Goal: Task Accomplishment & Management: Manage account settings

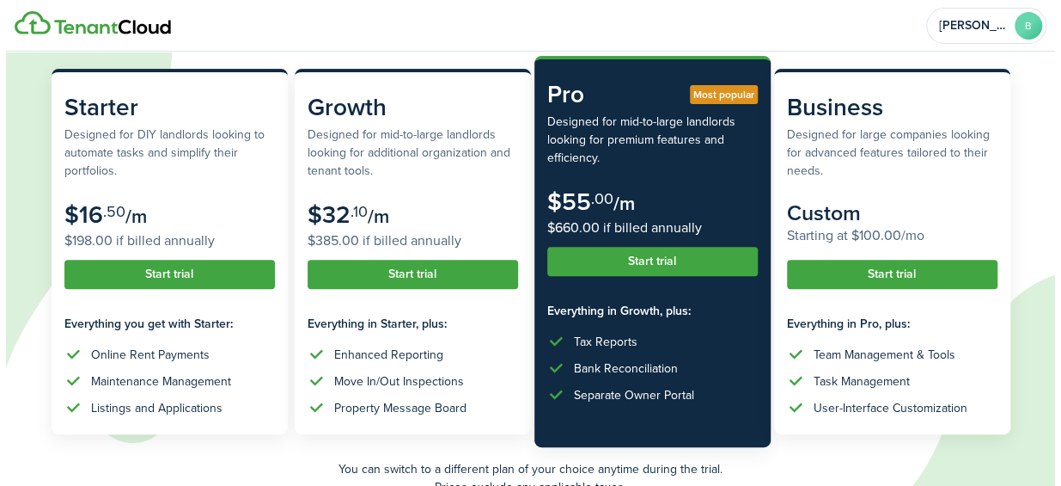
scroll to position [179, 0]
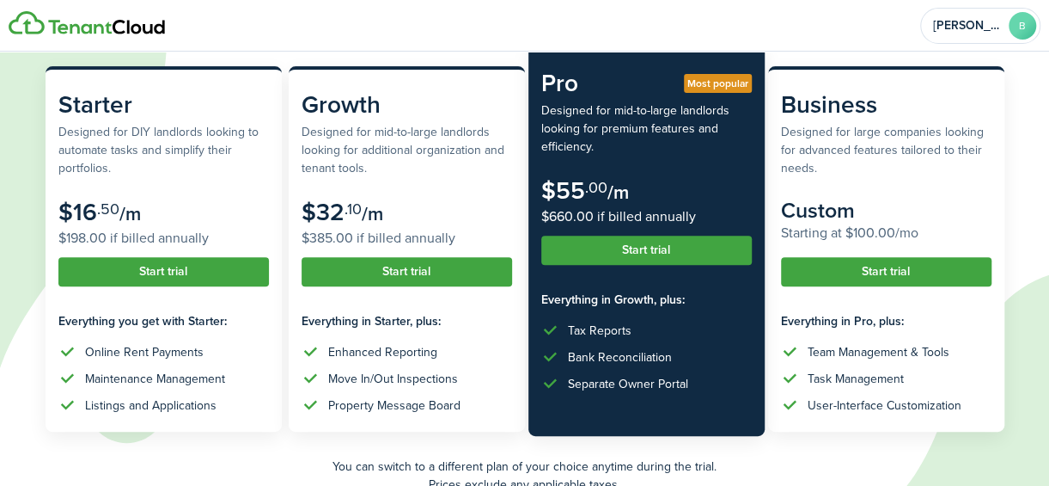
click at [662, 252] on button "Start trial" at bounding box center [646, 249] width 211 height 29
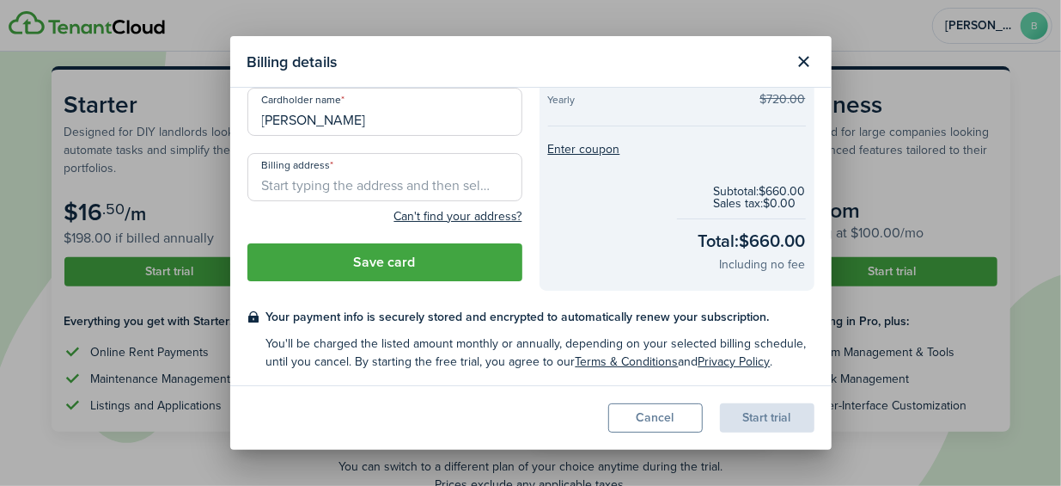
scroll to position [0, 0]
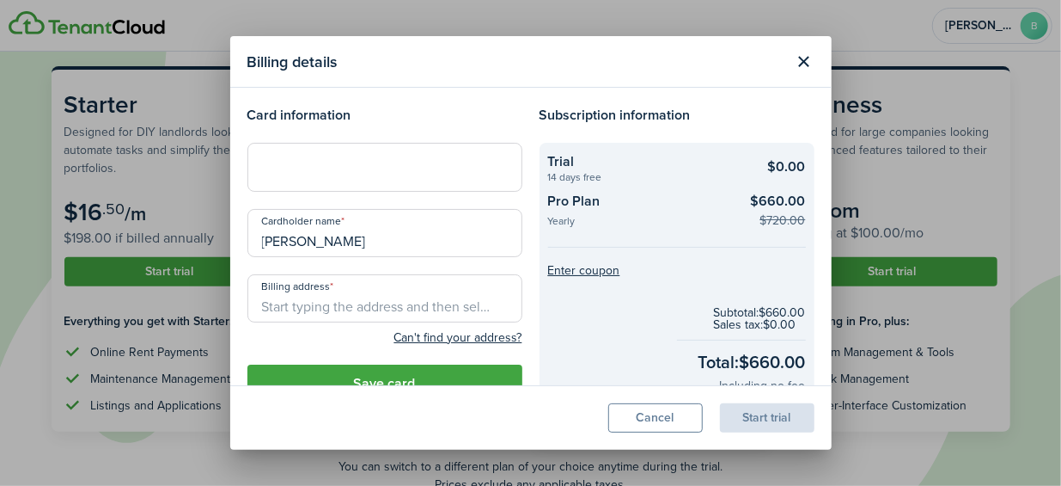
click at [277, 144] on div at bounding box center [384, 167] width 275 height 48
click at [341, 307] on input "Billing address" at bounding box center [384, 298] width 275 height 48
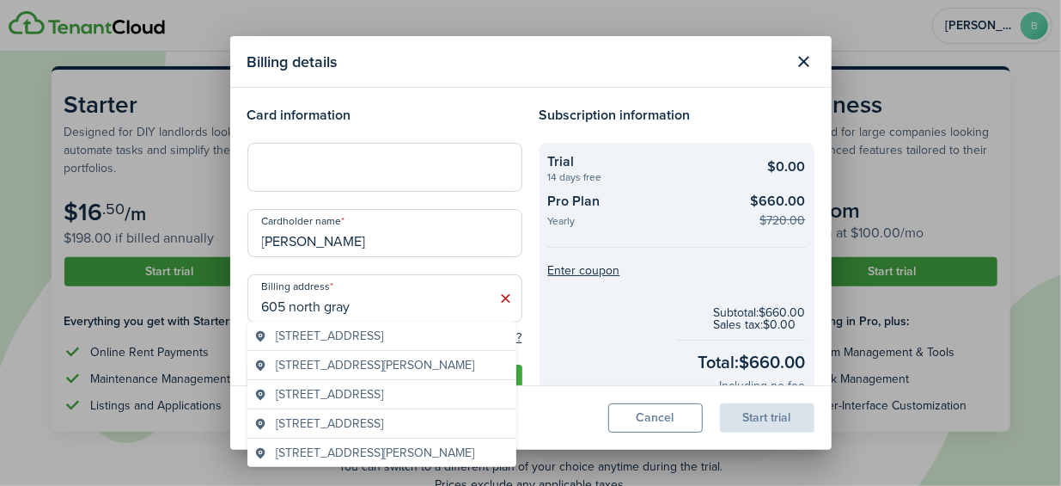
click at [383, 339] on span "[STREET_ADDRESS]" at bounding box center [329, 336] width 107 height 18
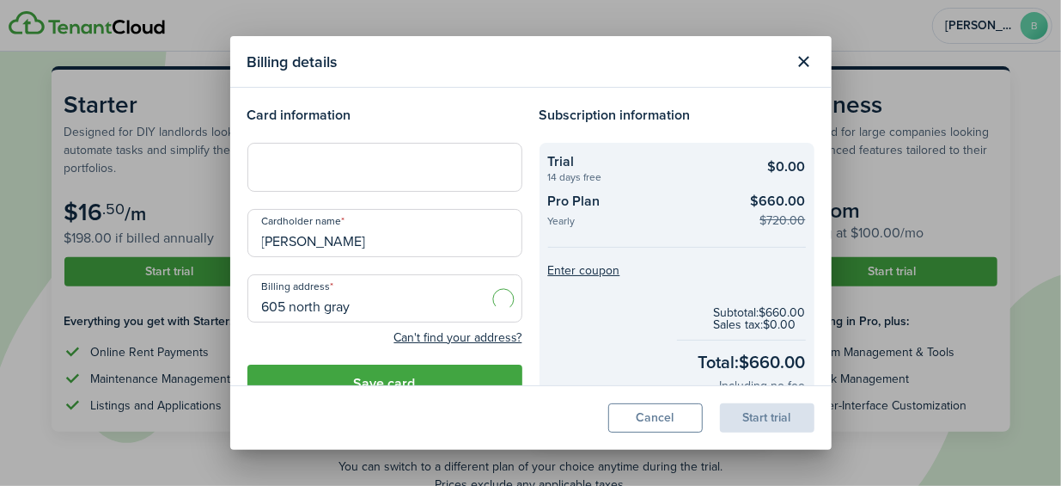
type input "[STREET_ADDRESS]"
click at [419, 367] on button "Save card" at bounding box center [384, 383] width 275 height 38
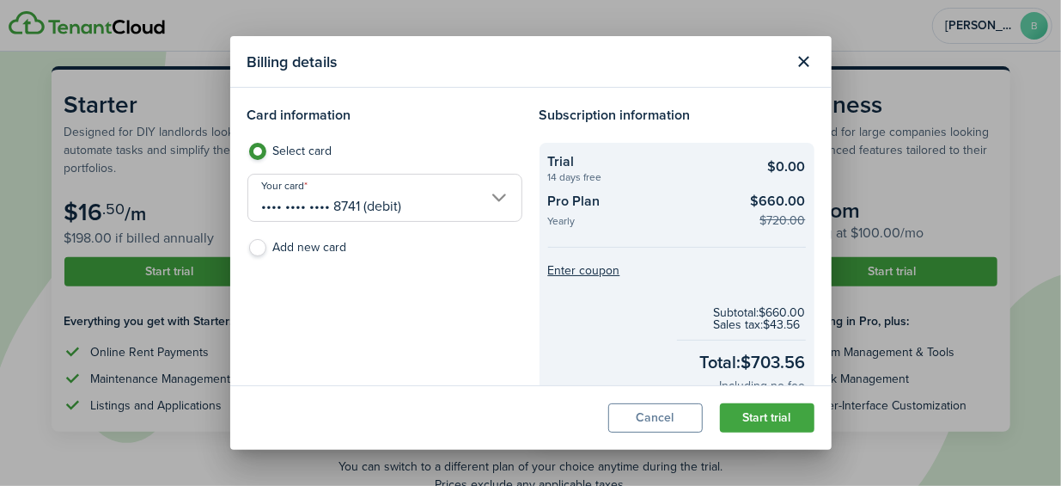
click at [748, 416] on button "Start trial" at bounding box center [767, 417] width 95 height 29
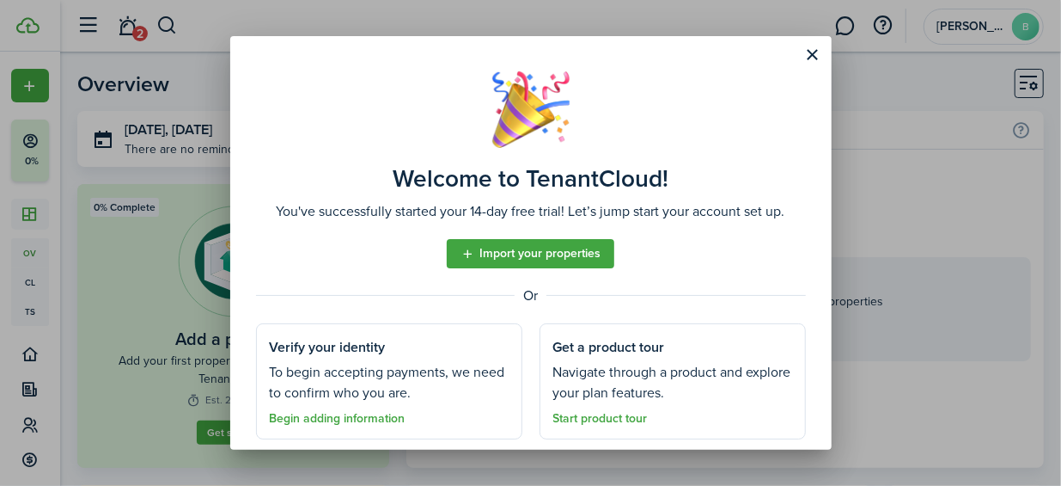
click at [809, 48] on button "Close modal" at bounding box center [812, 54] width 29 height 29
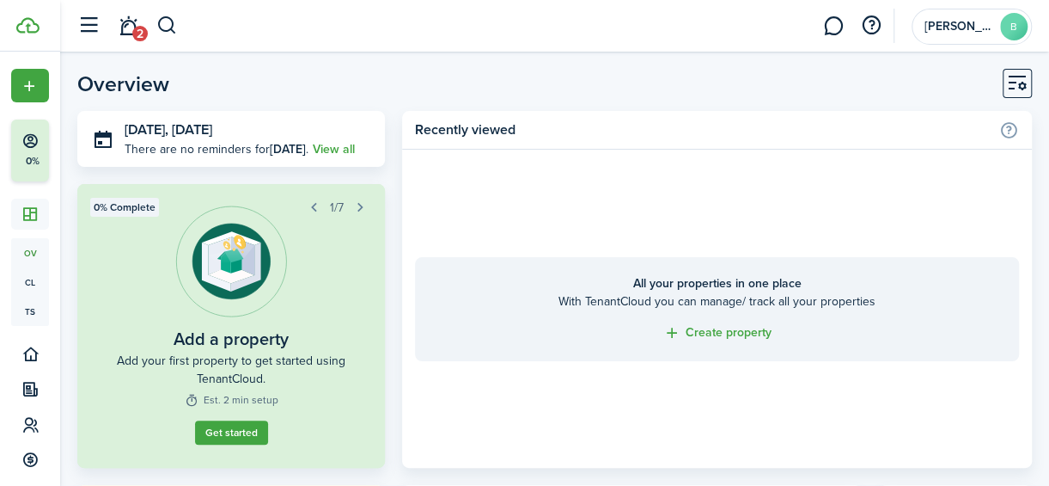
click at [90, 21] on button "button" at bounding box center [88, 25] width 33 height 33
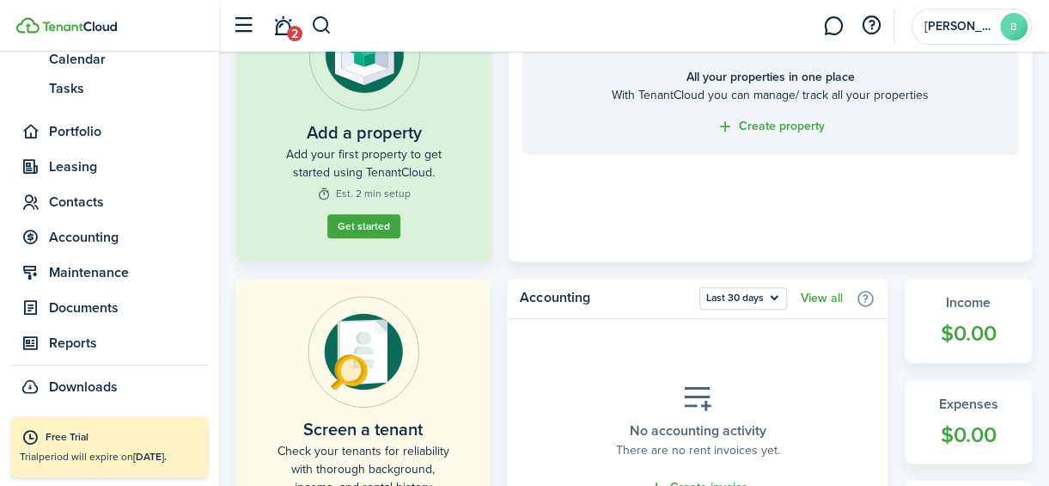
scroll to position [204, 0]
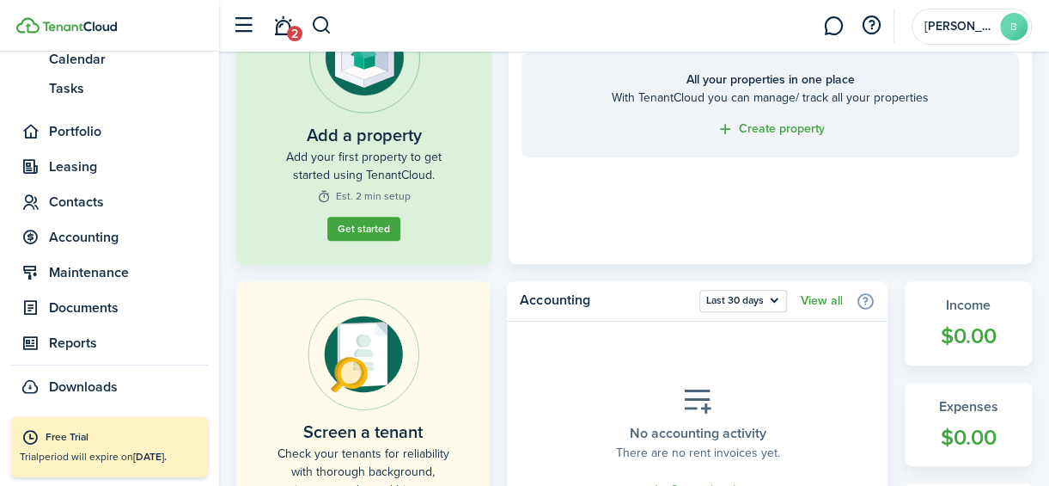
click at [353, 247] on link "Get started" at bounding box center [364, 234] width 76 height 25
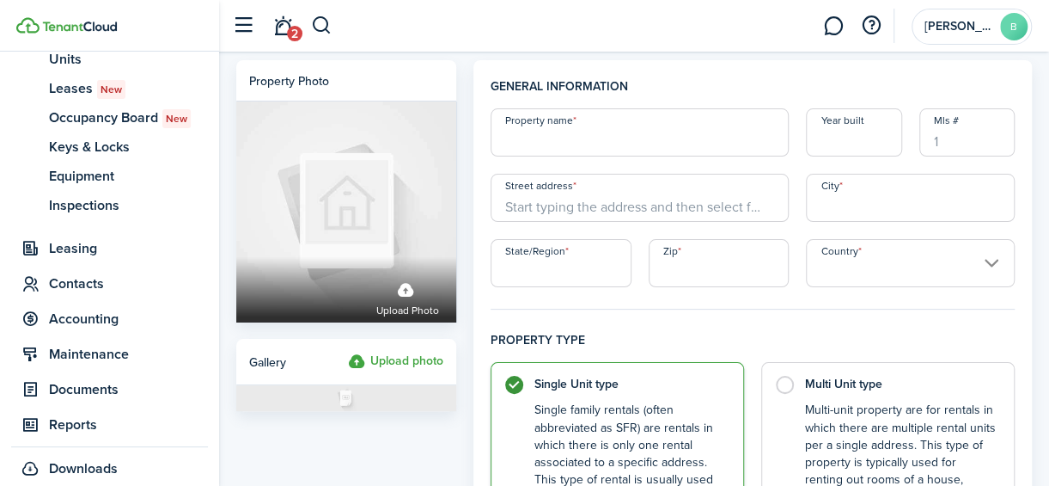
scroll to position [260, 0]
click at [547, 140] on input "Property name" at bounding box center [640, 132] width 299 height 48
type input "House"
type input "2003"
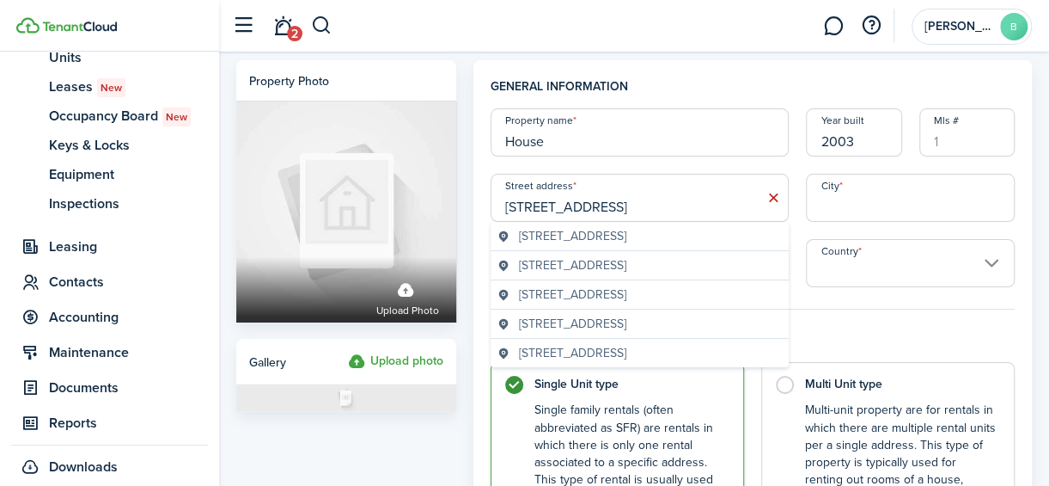
click at [626, 233] on span "[STREET_ADDRESS]" at bounding box center [572, 236] width 107 height 18
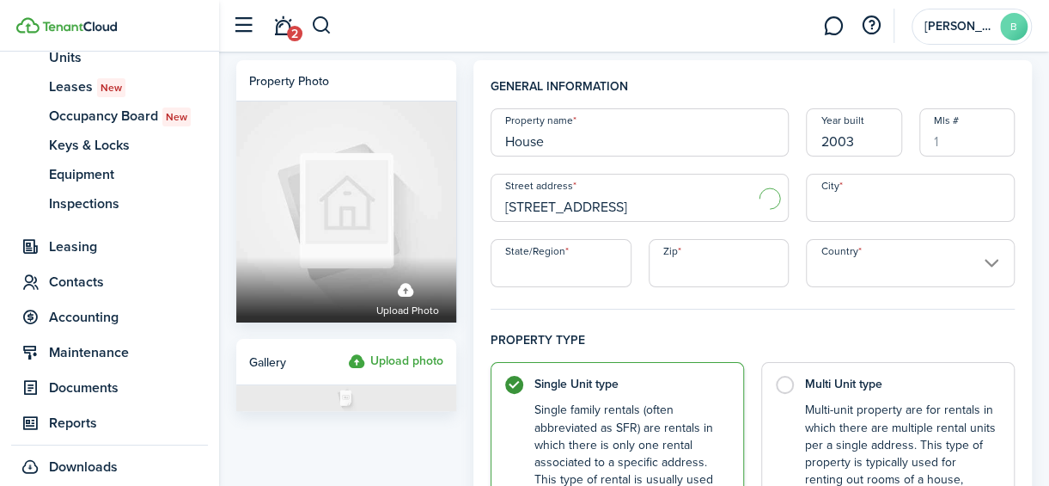
type input "[STREET_ADDRESS]"
type input "Umatilla"
type input "OR"
type input "97882"
type input "[GEOGRAPHIC_DATA]"
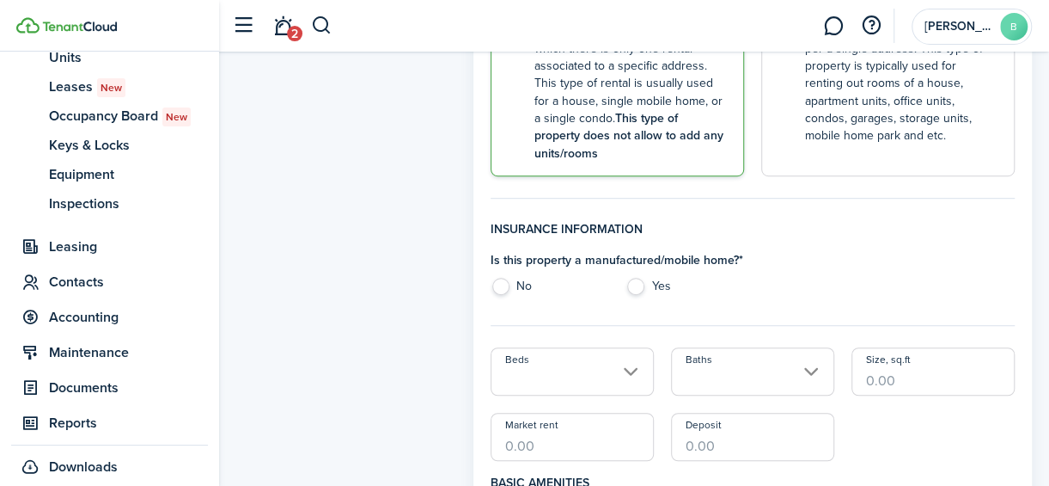
scroll to position [401, 0]
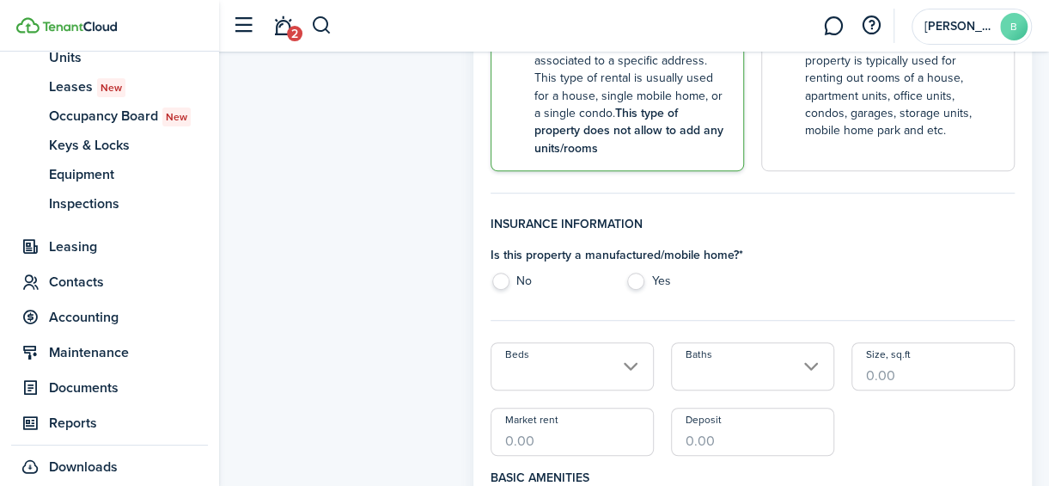
click at [642, 303] on fieldset "Insurance information Is this property a manufactured/mobile home? * No Yes" at bounding box center [753, 268] width 524 height 106
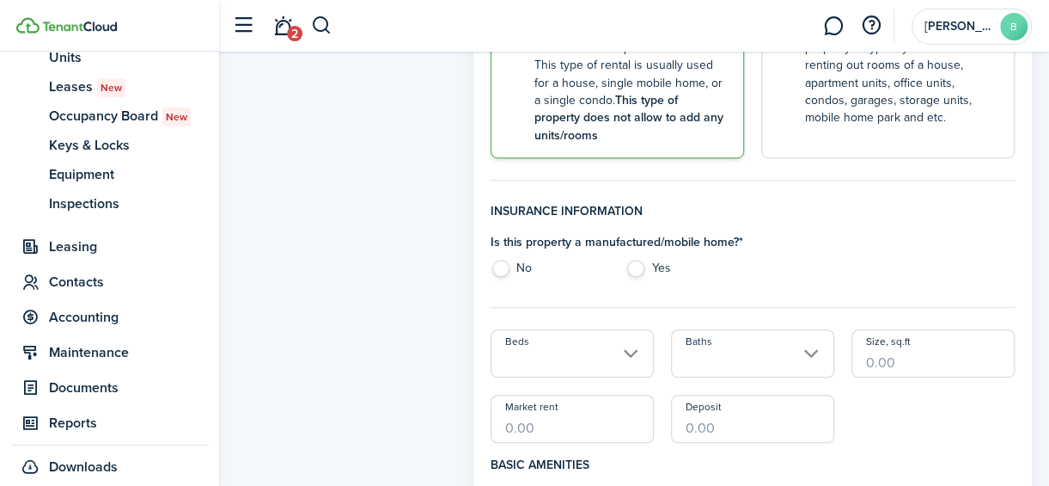
scroll to position [415, 0]
click at [525, 266] on label "No" at bounding box center [550, 272] width 119 height 26
radio input "true"
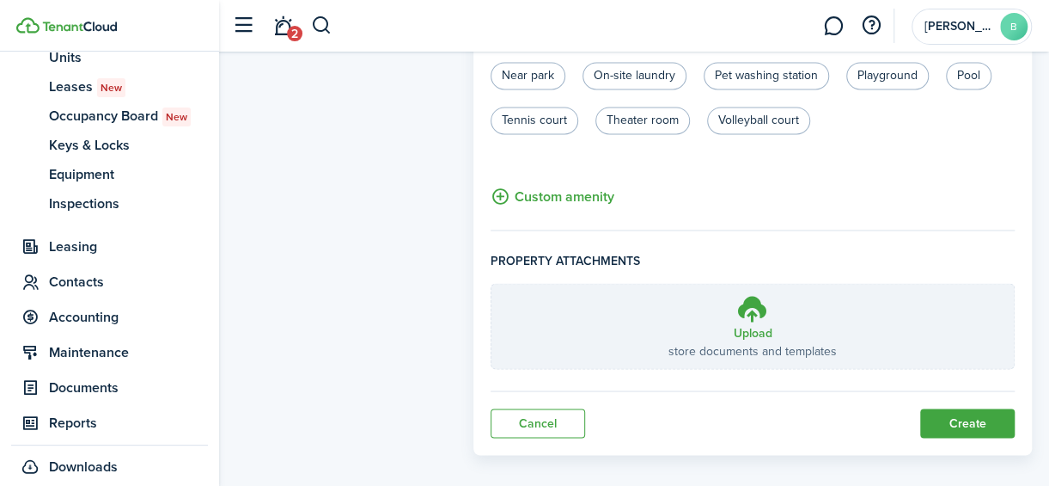
scroll to position [1311, 0]
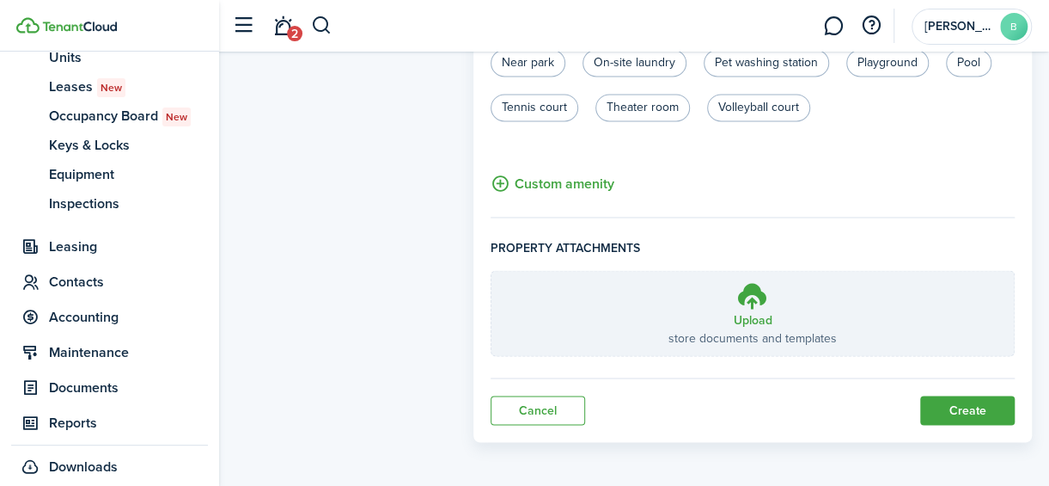
click at [977, 398] on button "Create" at bounding box center [967, 409] width 95 height 29
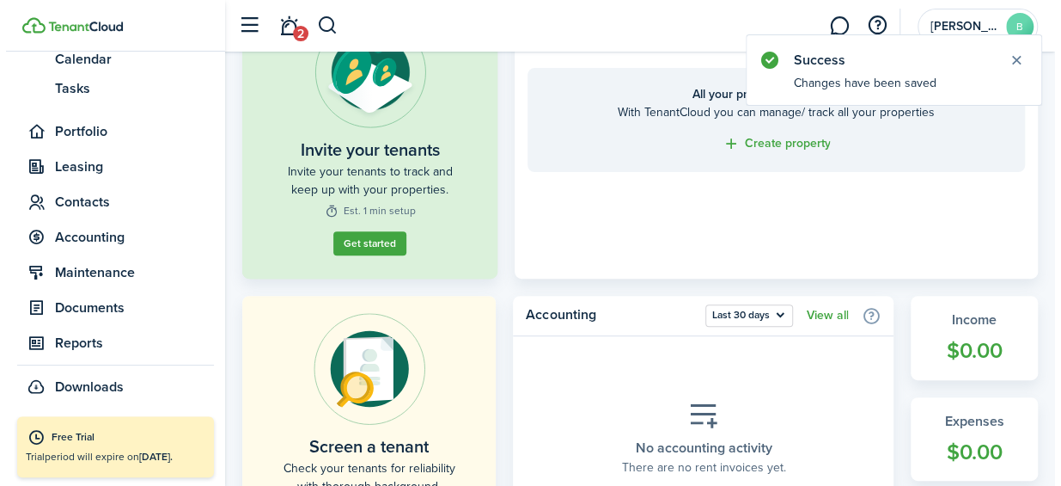
scroll to position [191, 0]
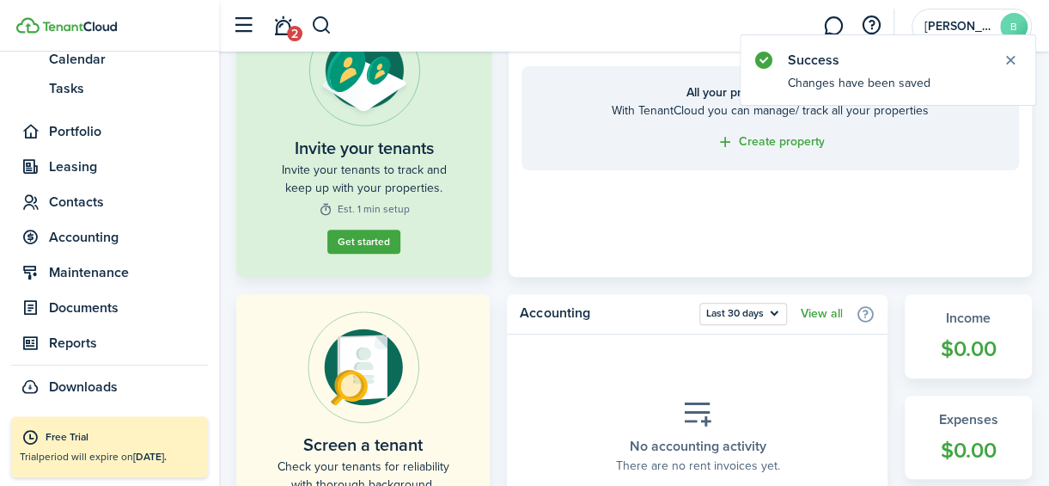
click at [379, 240] on button "Get started" at bounding box center [363, 241] width 73 height 24
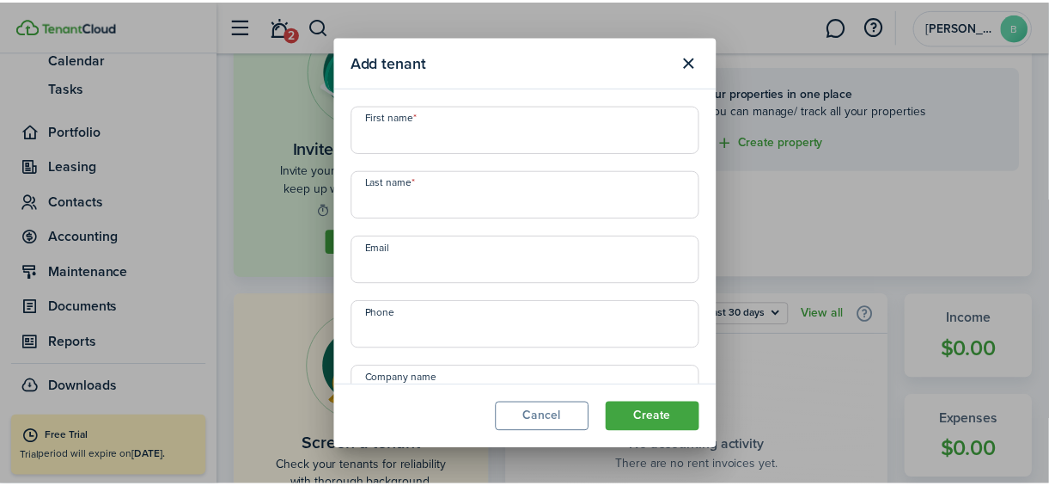
scroll to position [91, 0]
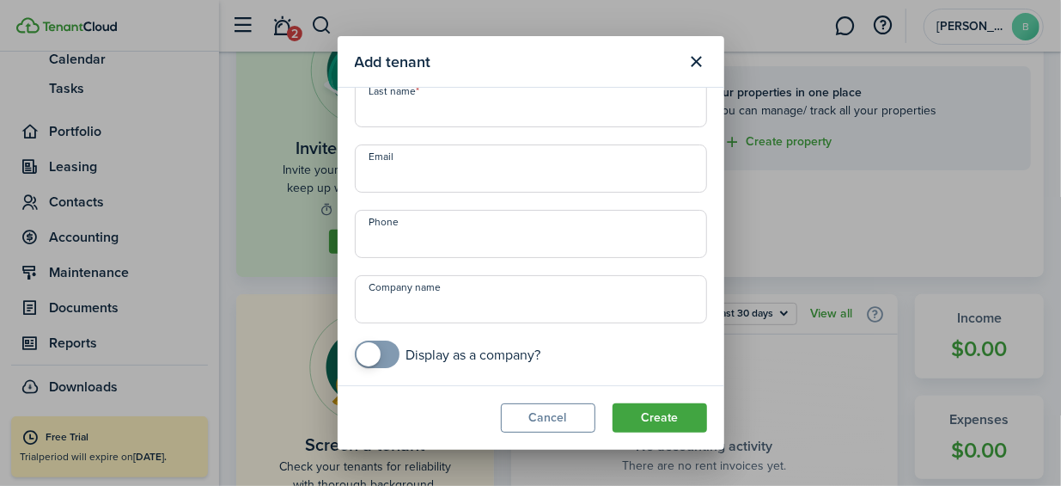
click at [539, 425] on button "Cancel" at bounding box center [548, 417] width 95 height 29
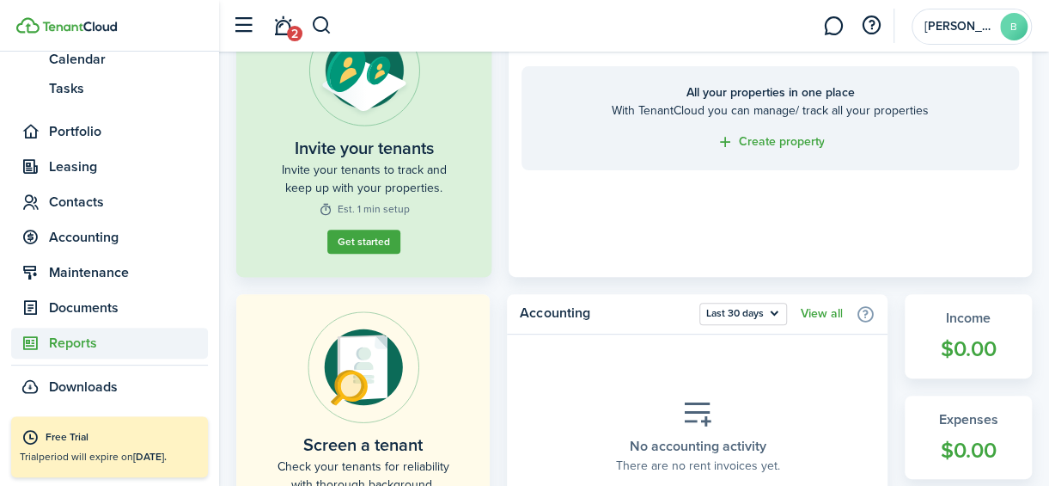
click at [121, 342] on span "Reports" at bounding box center [128, 343] width 159 height 21
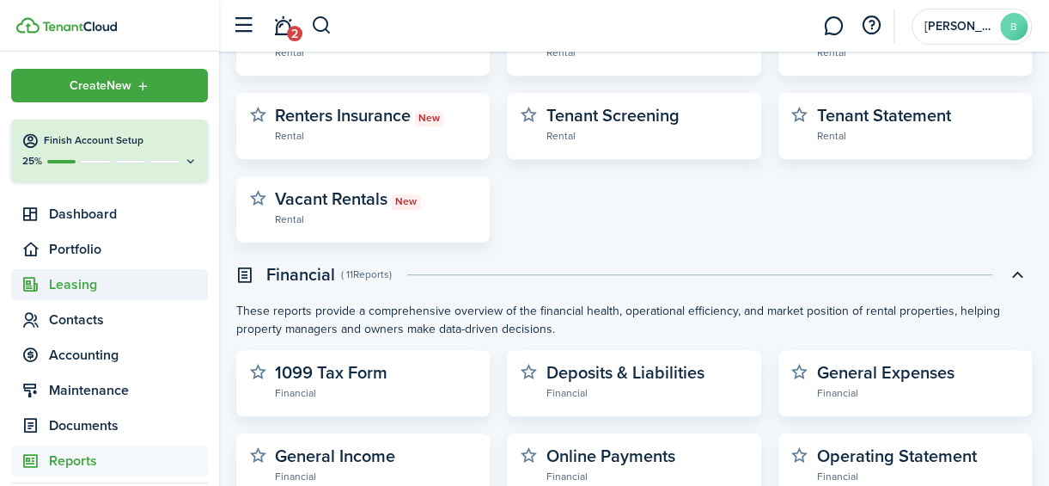
click at [56, 279] on span "Leasing" at bounding box center [128, 284] width 159 height 21
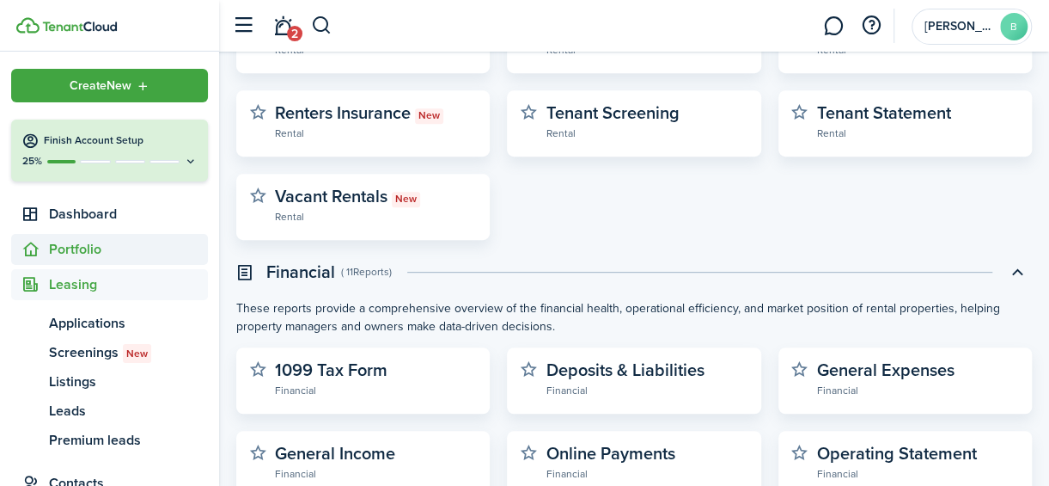
scroll to position [357, 0]
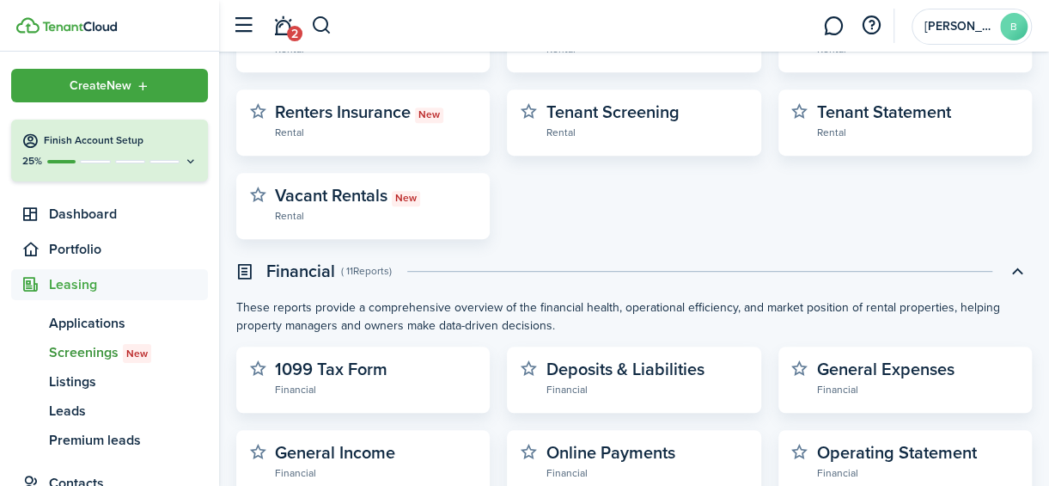
click at [70, 348] on span "Screenings New" at bounding box center [128, 352] width 159 height 21
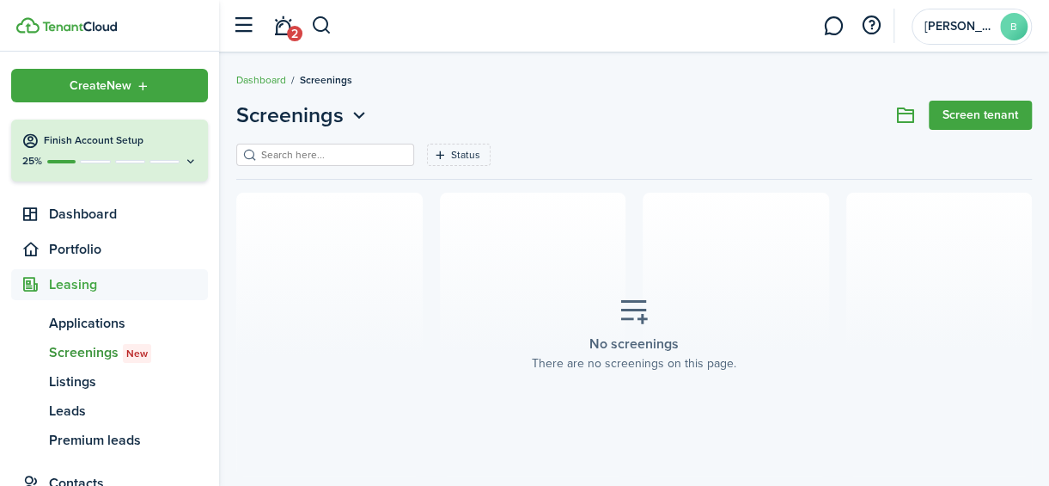
click at [956, 102] on link "Screen tenant" at bounding box center [980, 115] width 103 height 29
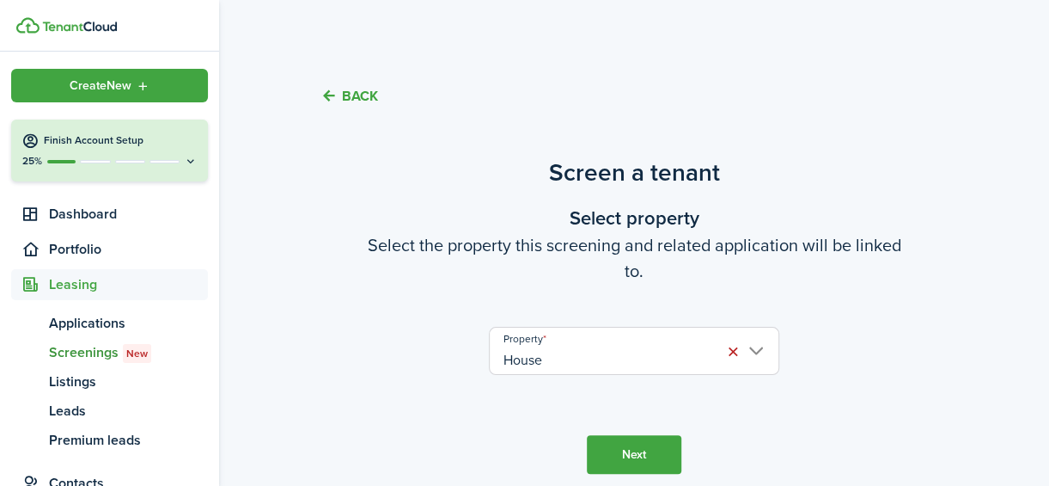
click at [641, 463] on button "Next" at bounding box center [634, 454] width 95 height 39
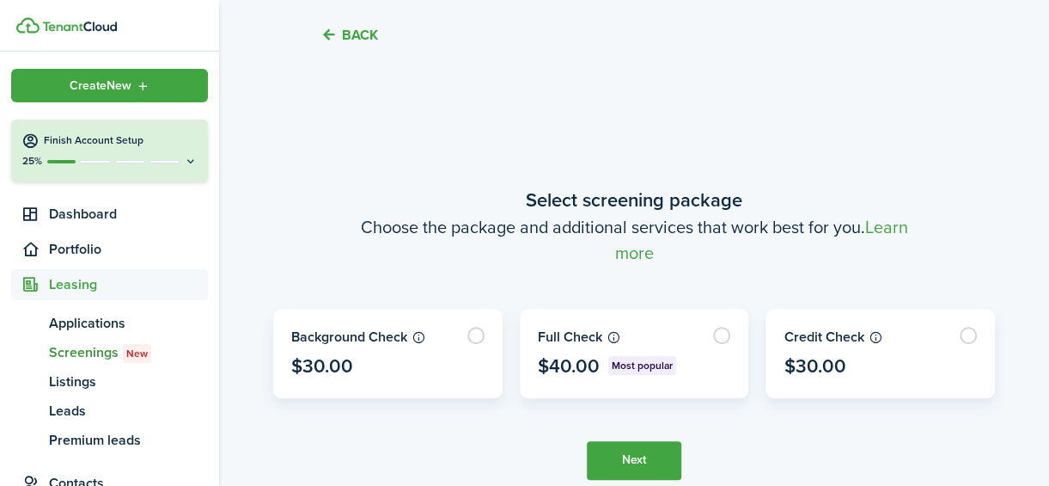
scroll to position [440, 0]
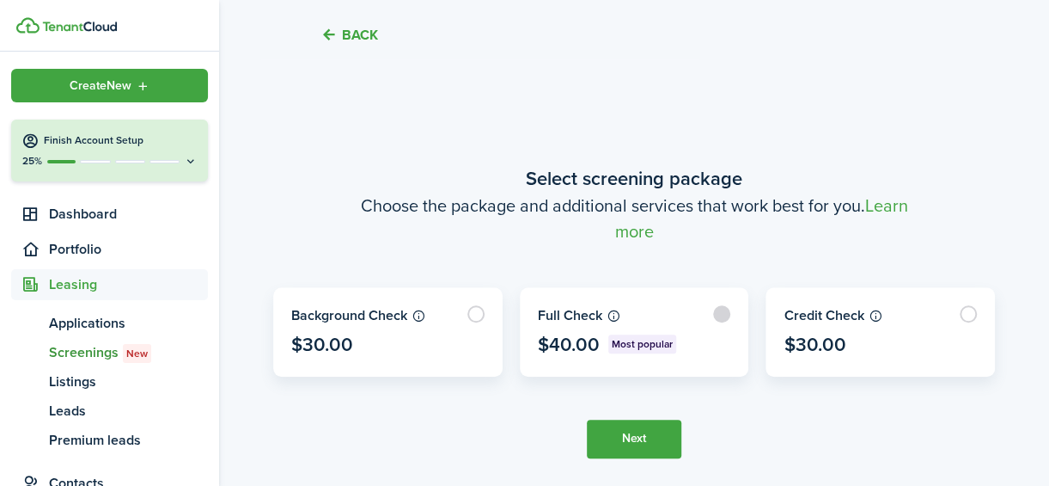
click at [566, 336] on label at bounding box center [635, 332] width 228 height 88
radio input "true"
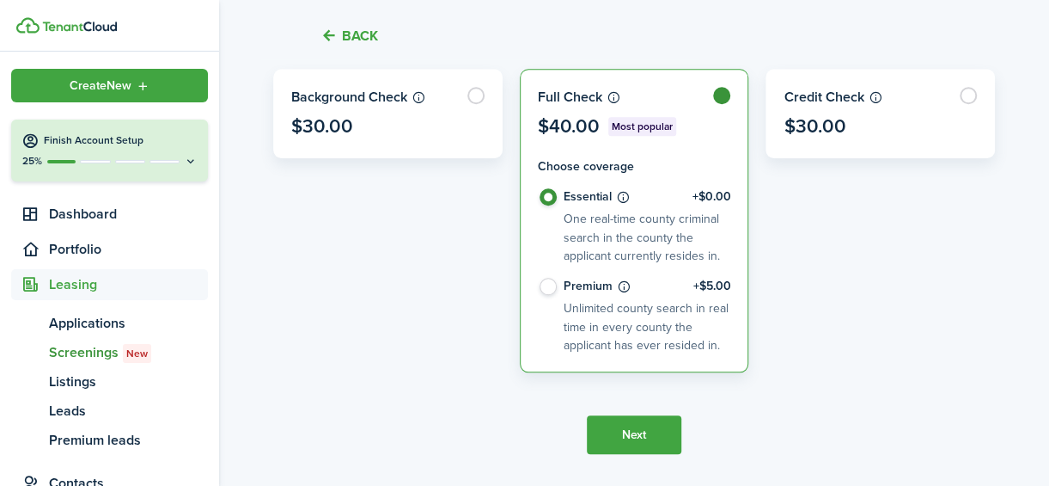
scroll to position [597, 0]
click at [645, 431] on button "Next" at bounding box center [634, 433] width 95 height 39
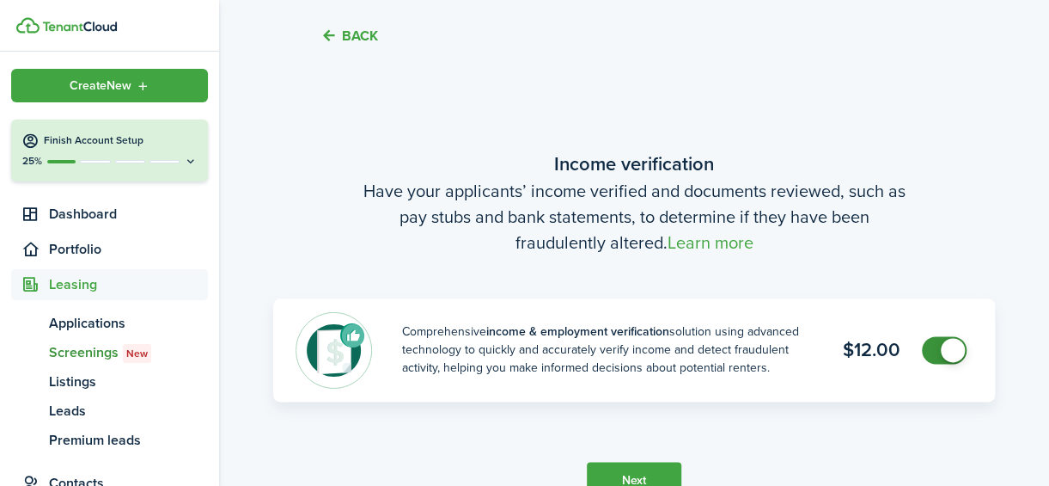
scroll to position [1014, 0]
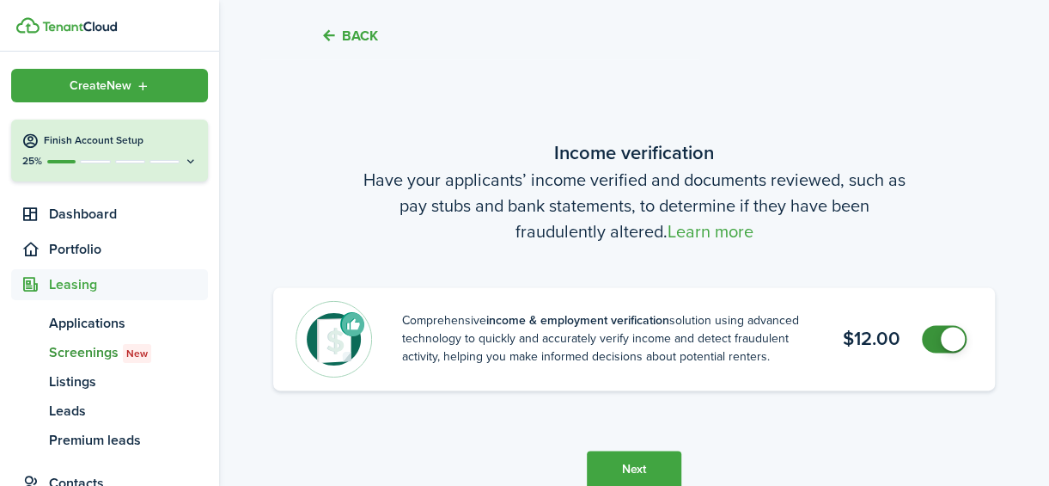
checkbox input "false"
click at [958, 337] on span at bounding box center [953, 339] width 24 height 24
click at [625, 456] on button "Next" at bounding box center [634, 469] width 95 height 39
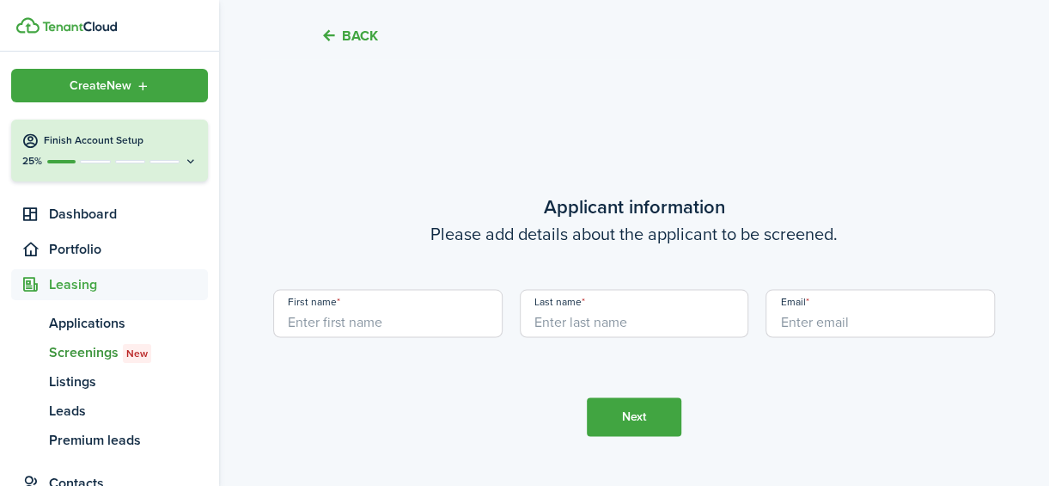
scroll to position [1500, 0]
click at [454, 319] on input "First name" at bounding box center [387, 312] width 229 height 48
type input "[PERSON_NAME]"
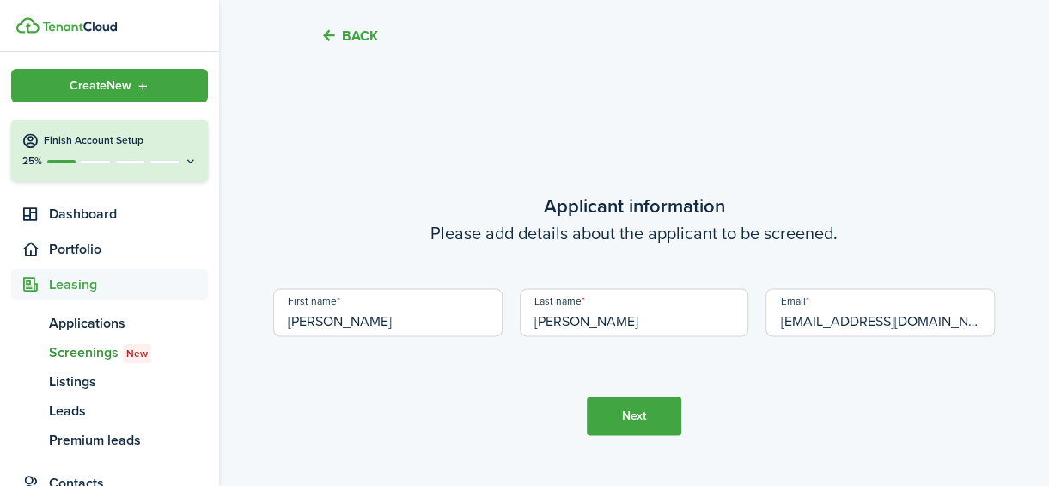
type input "[EMAIL_ADDRESS][DOMAIN_NAME]"
click at [632, 385] on tc-wizard-step "Applicant information Please add details about the applicant to be screened. Fi…" at bounding box center [634, 313] width 722 height 486
click at [625, 396] on button "Next" at bounding box center [634, 415] width 95 height 39
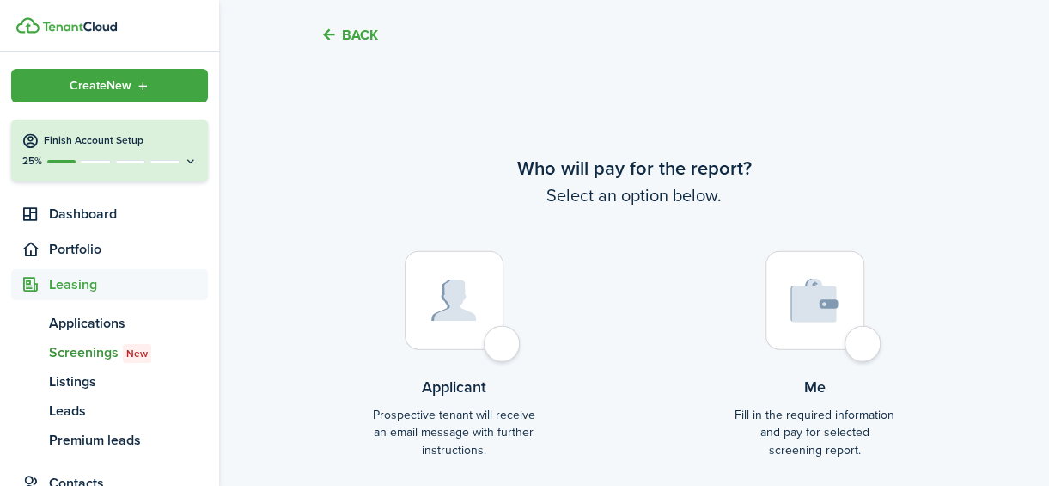
scroll to position [2101, 0]
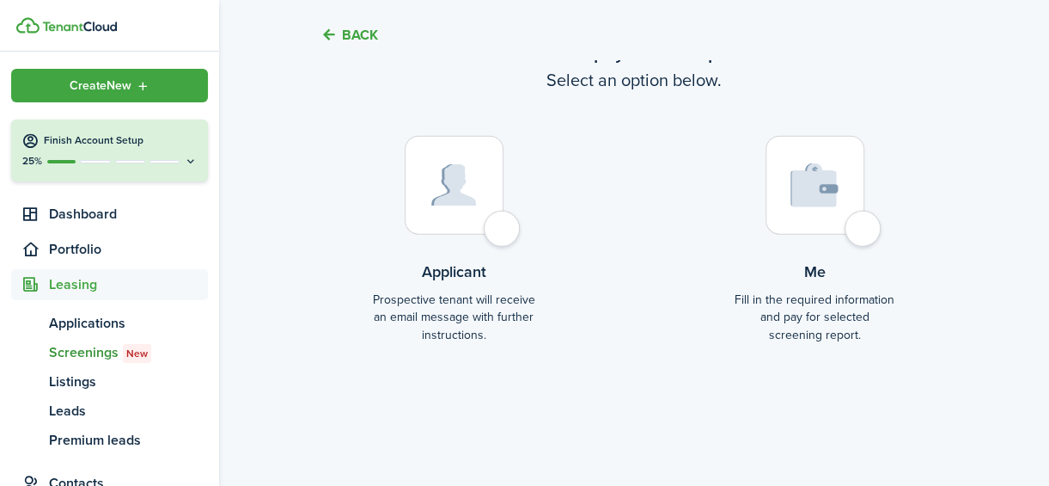
click at [504, 235] on div at bounding box center [454, 185] width 99 height 99
radio input "true"
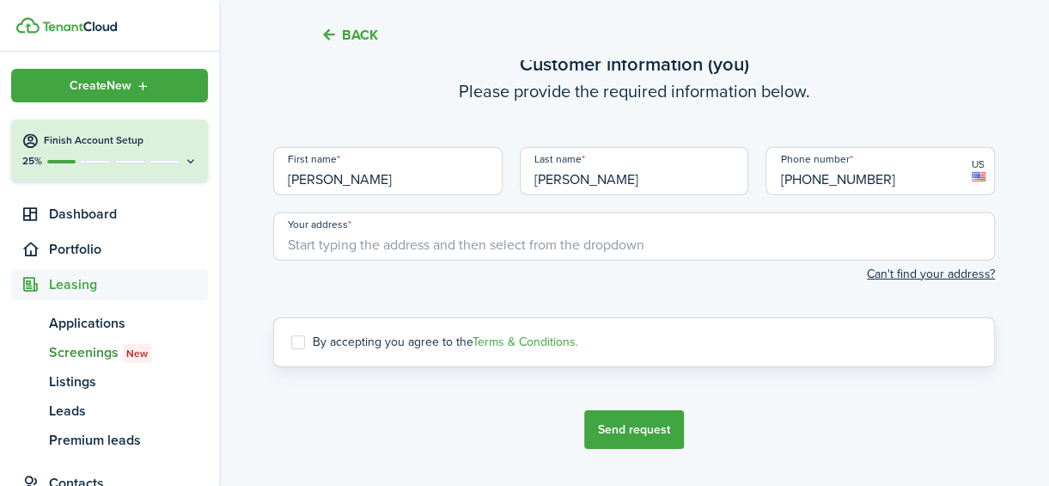
scroll to position [2535, 0]
drag, startPoint x: 511, startPoint y: 235, endPoint x: 460, endPoint y: 247, distance: 52.9
click at [460, 247] on input "Your address" at bounding box center [634, 236] width 722 height 48
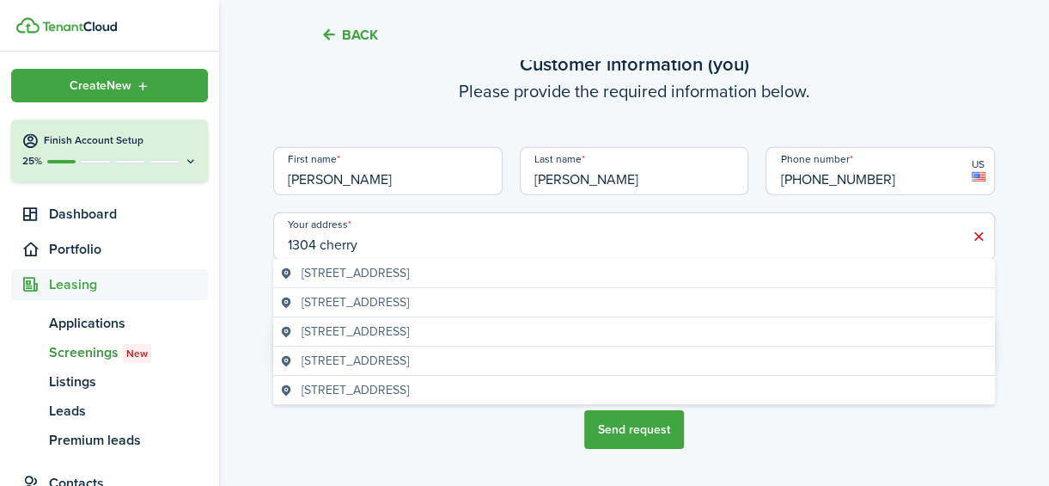
click at [409, 299] on span "[STREET_ADDRESS]" at bounding box center [355, 302] width 107 height 18
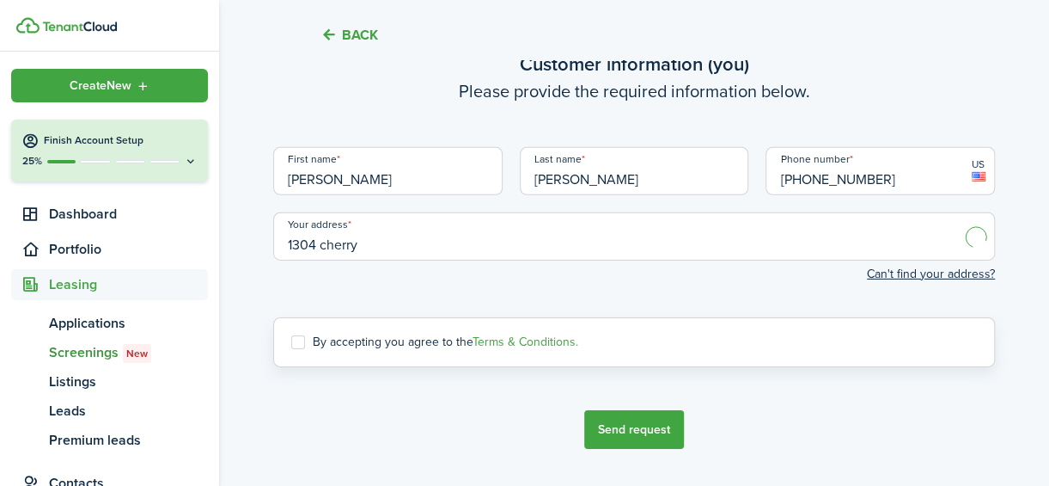
type input "[STREET_ADDRESS]"
click at [291, 327] on screening-terms-control "By accepting you agree to the Terms & Conditions." at bounding box center [634, 342] width 722 height 50
click at [293, 332] on screening-terms-control "By accepting you agree to the Terms & Conditions." at bounding box center [634, 342] width 722 height 50
click at [298, 341] on label "By accepting you agree to the Terms & Conditions." at bounding box center [434, 342] width 287 height 14
click at [291, 342] on input "By accepting you agree to the Terms & Conditions." at bounding box center [290, 342] width 1 height 1
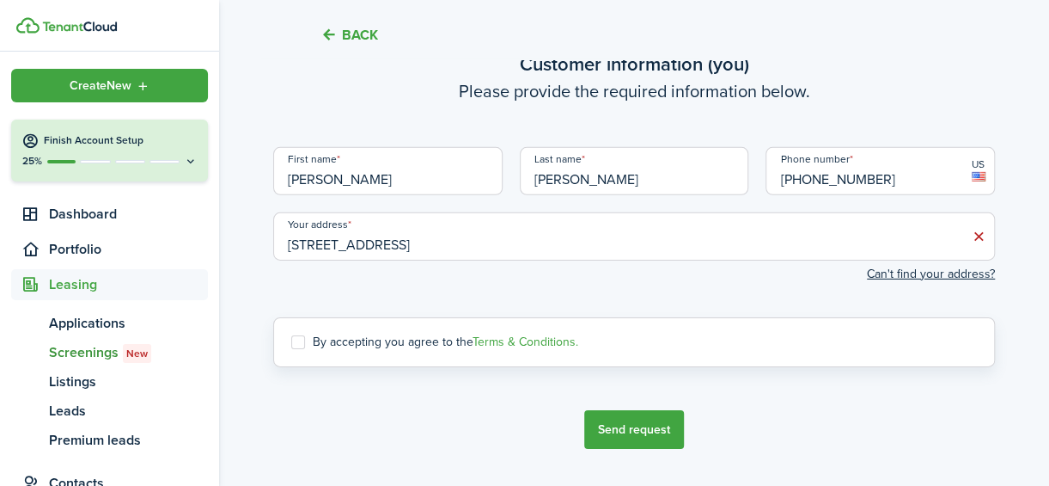
checkbox input "true"
click at [654, 435] on button "Send request" at bounding box center [634, 429] width 100 height 39
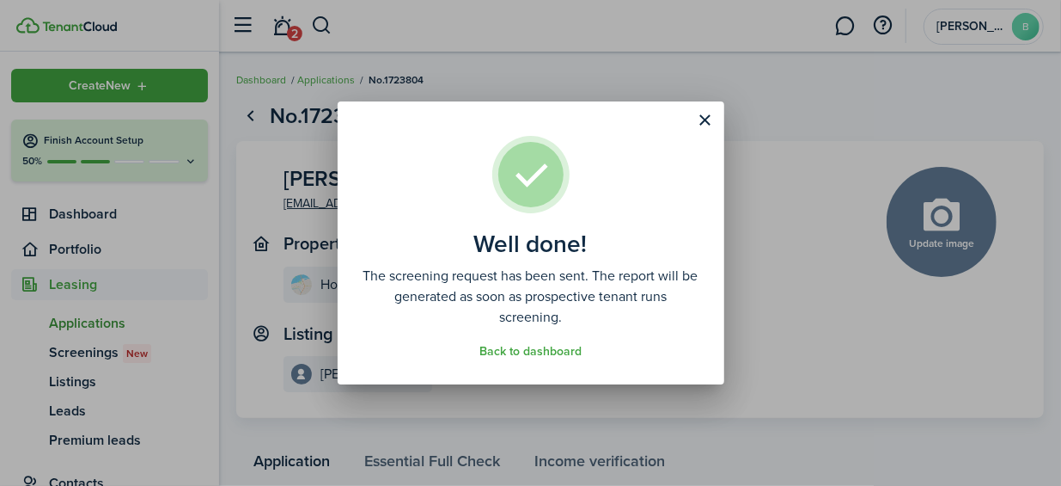
click at [709, 122] on button "Close modal" at bounding box center [705, 120] width 29 height 29
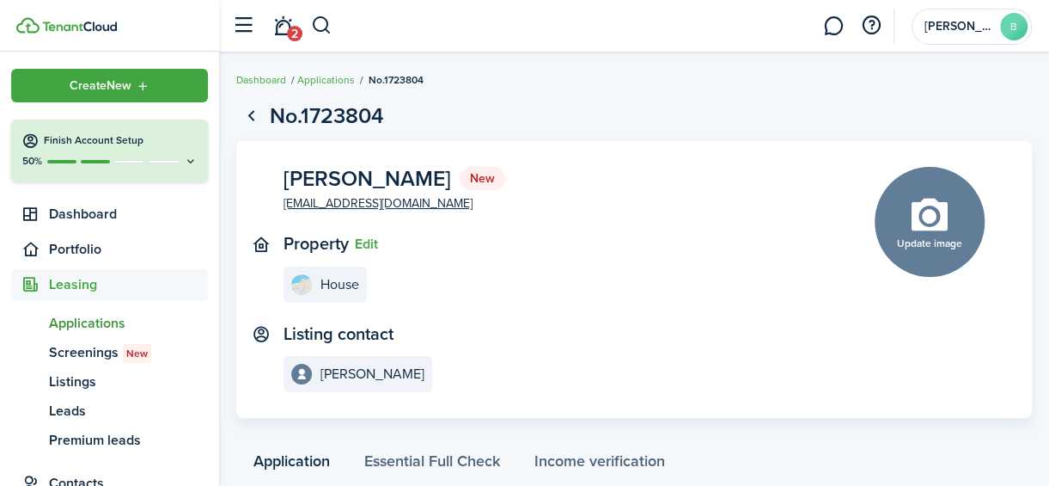
click at [408, 224] on panel-main-inner "[PERSON_NAME] New [EMAIL_ADDRESS][DOMAIN_NAME] Property Edit House Listing cont…" at bounding box center [554, 280] width 540 height 226
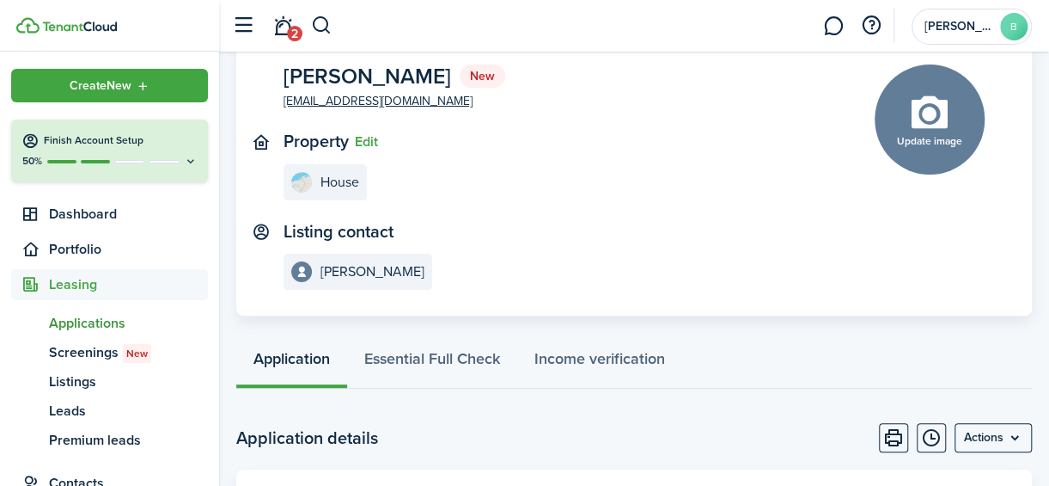
scroll to position [103, 0]
click at [76, 351] on span "Screenings New" at bounding box center [128, 352] width 159 height 21
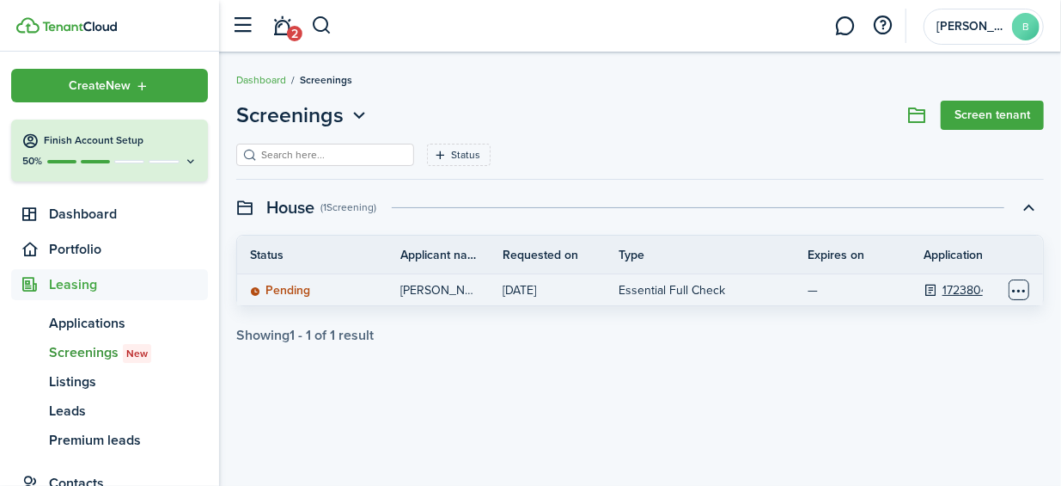
click at [1015, 288] on table-menu-btn-icon "Open menu" at bounding box center [1019, 289] width 21 height 21
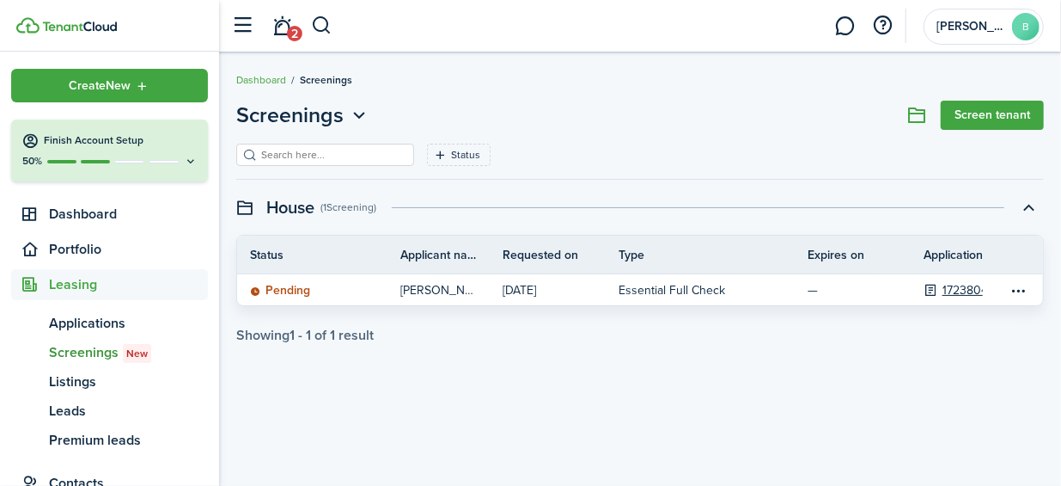
click at [663, 393] on div "Screenings Screen tenant Status Save filters Clear all House (1 Screening ) Sta…" at bounding box center [640, 269] width 842 height 356
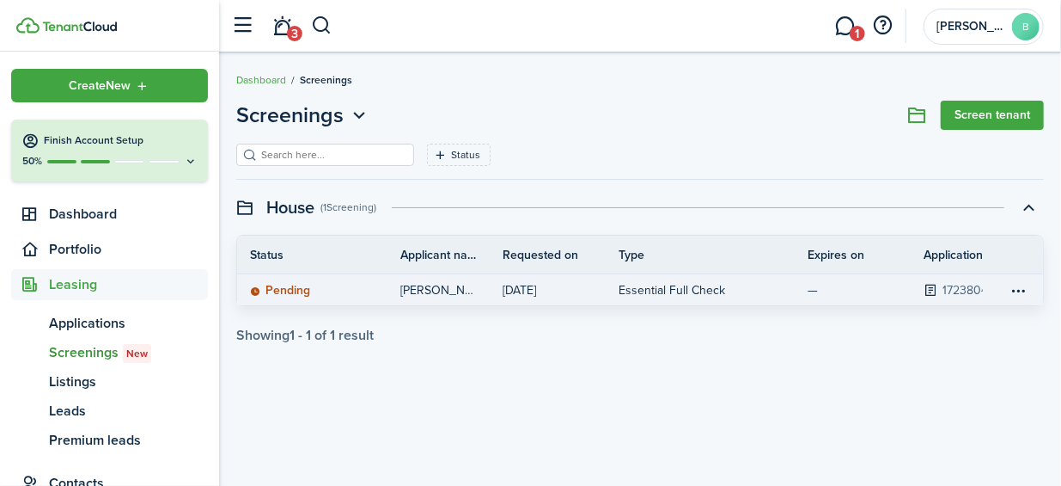
click at [948, 297] on link "1723804" at bounding box center [966, 290] width 46 height 18
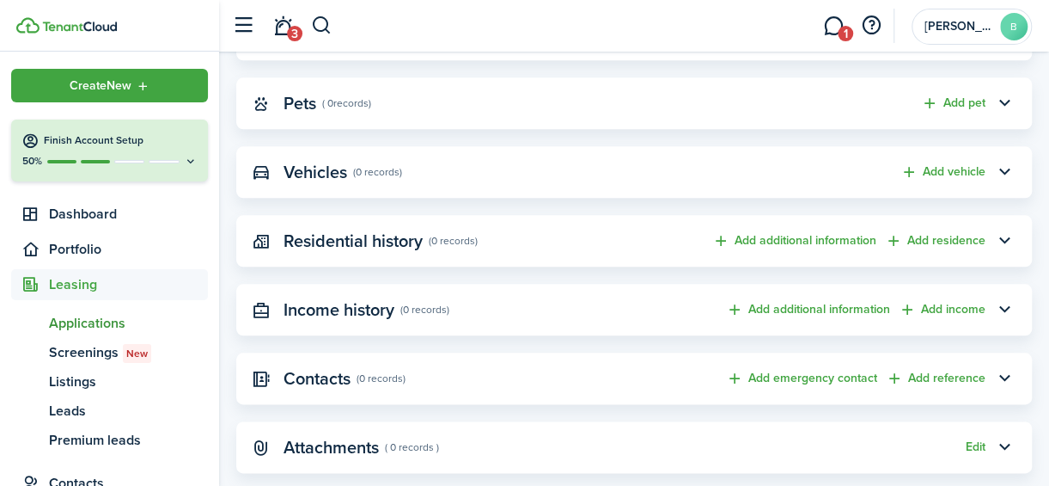
scroll to position [837, 0]
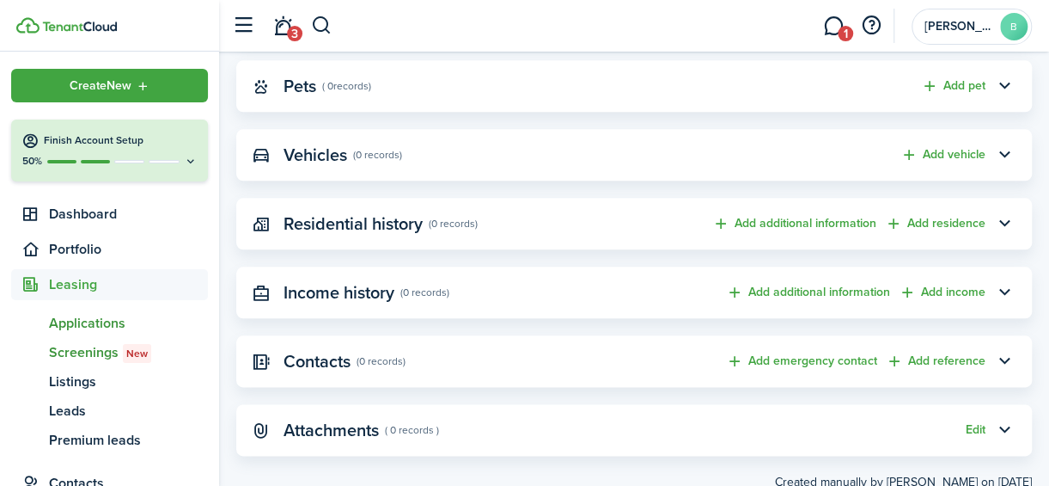
click at [69, 355] on span "Screenings New" at bounding box center [128, 352] width 159 height 21
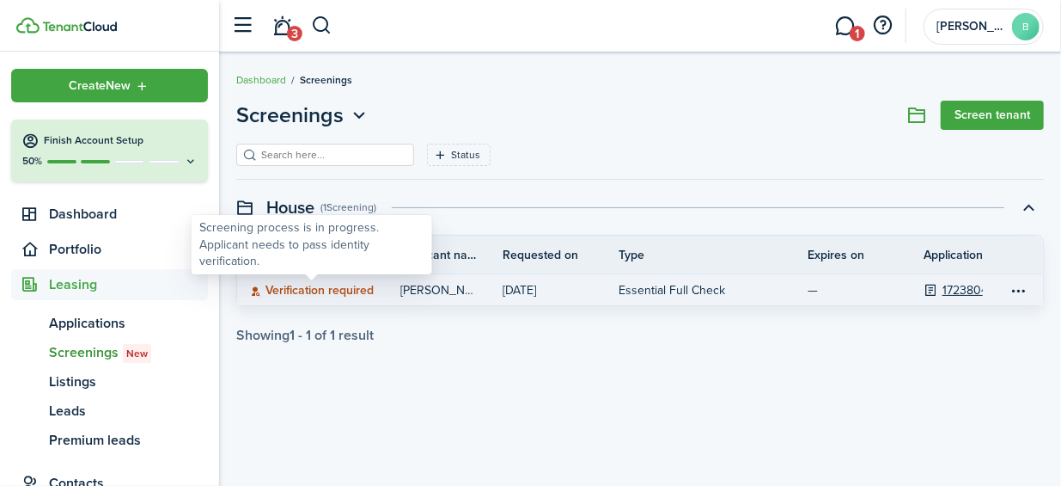
click at [314, 286] on status "Verification required" at bounding box center [312, 291] width 124 height 14
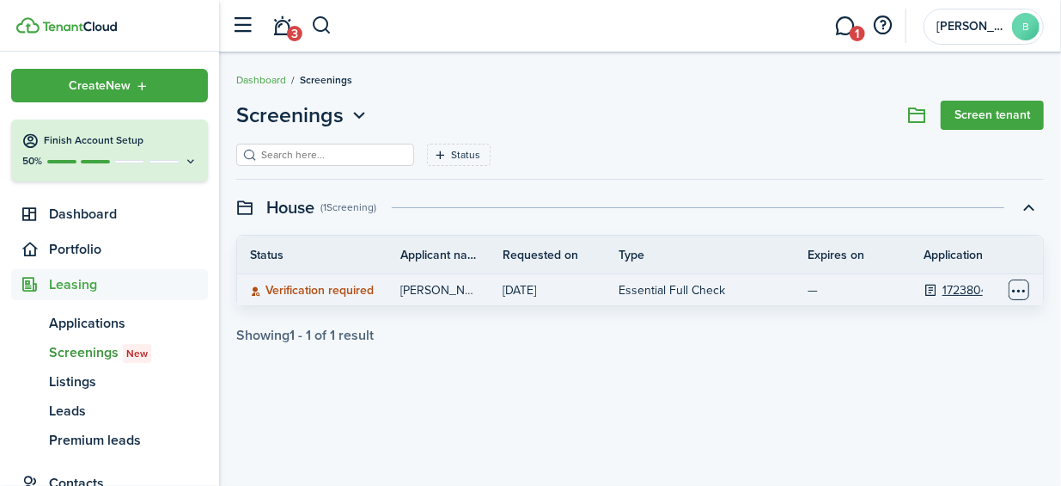
click at [1022, 293] on table-menu-btn-icon "Open menu" at bounding box center [1019, 289] width 21 height 21
click at [927, 287] on icon at bounding box center [931, 290] width 15 height 14
click at [956, 290] on link "1723804" at bounding box center [966, 290] width 46 height 18
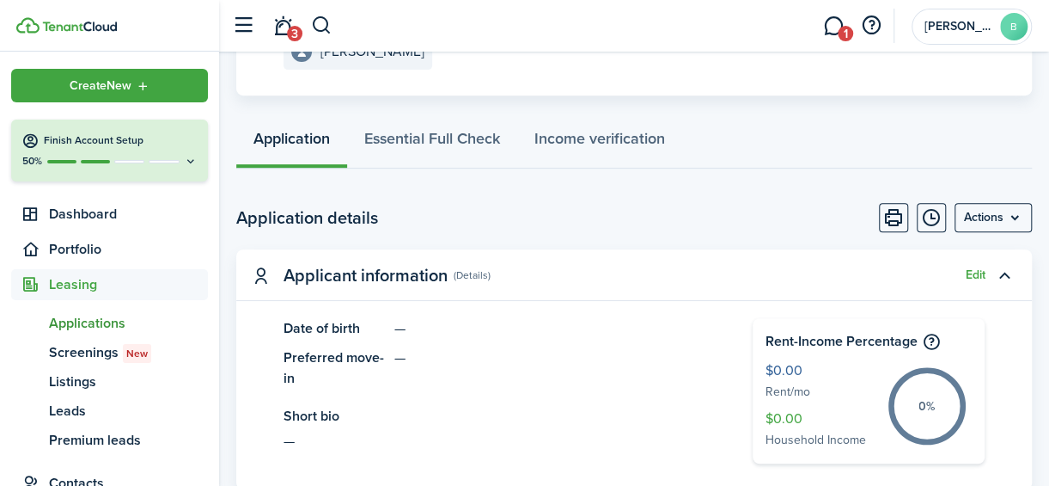
scroll to position [325, 0]
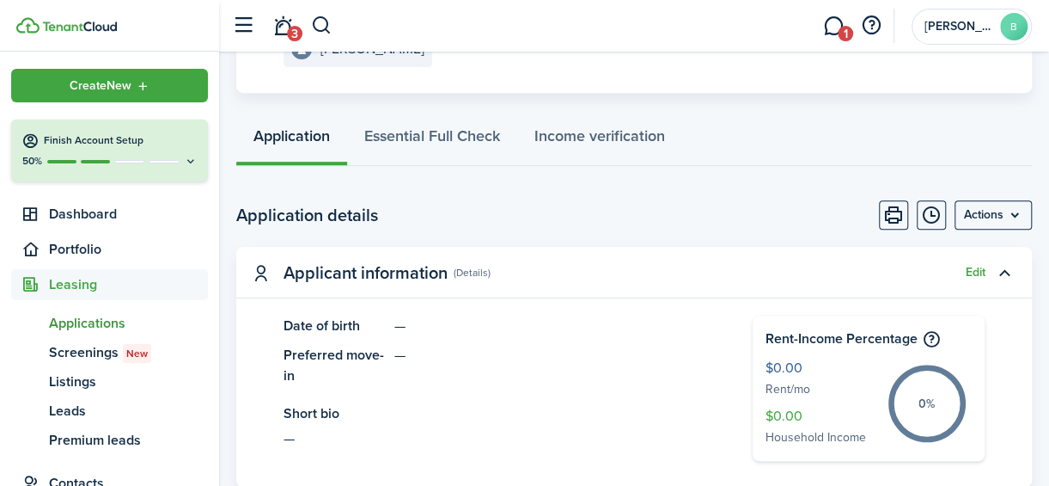
click at [973, 229] on menu-btn "Actions" at bounding box center [993, 214] width 77 height 29
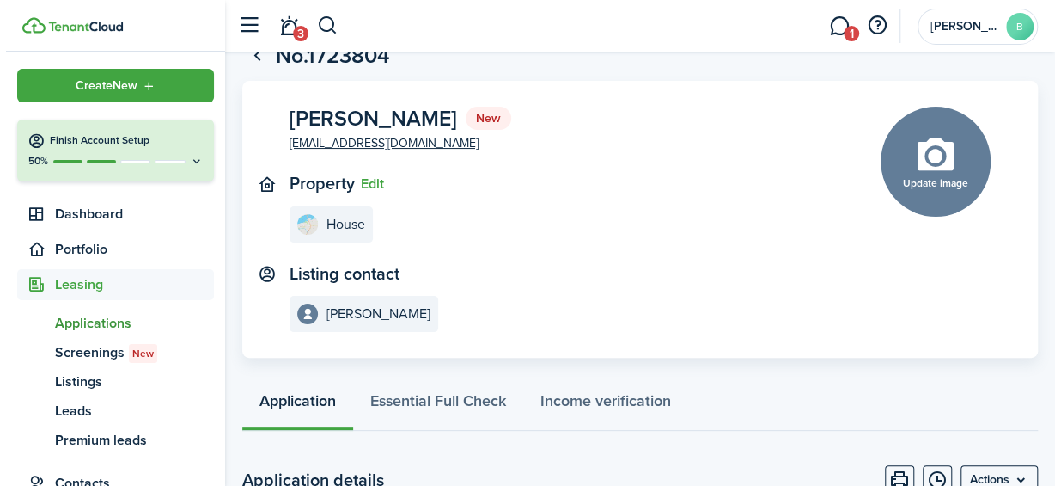
scroll to position [57, 0]
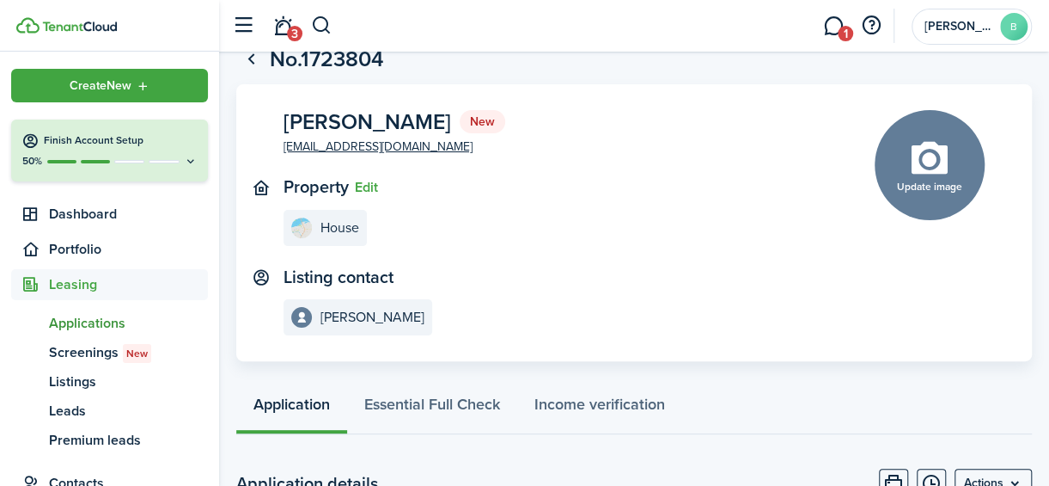
click at [359, 193] on button "Edit" at bounding box center [366, 187] width 23 height 15
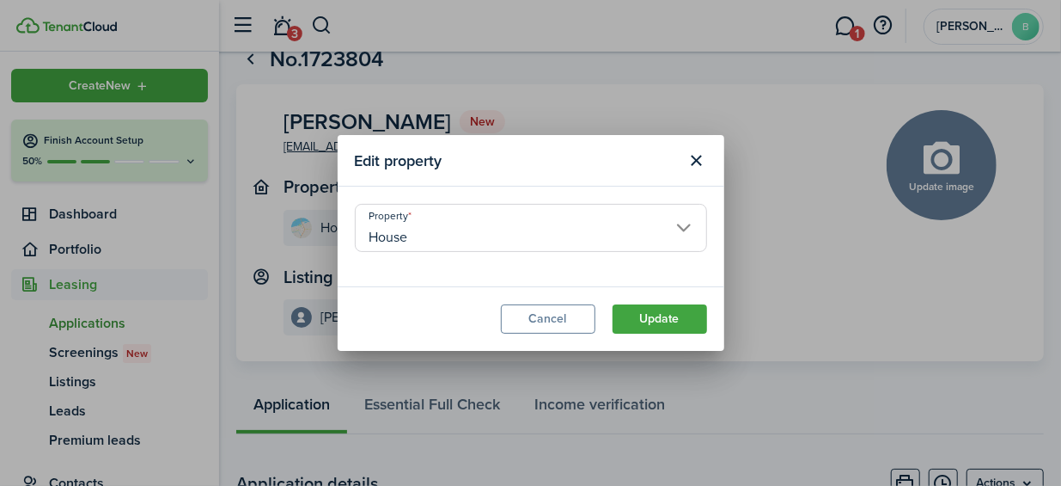
click at [690, 159] on button "Close modal" at bounding box center [696, 160] width 29 height 29
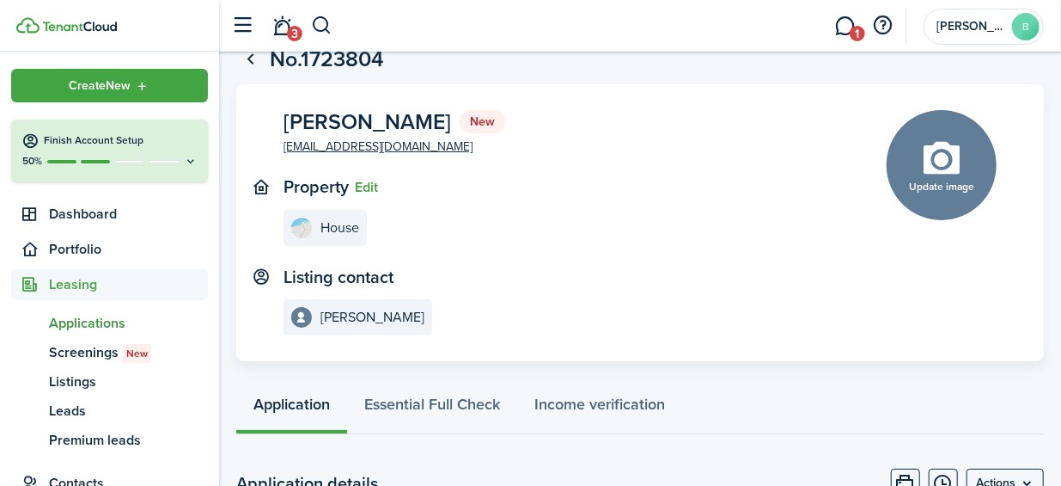
scroll to position [0, 0]
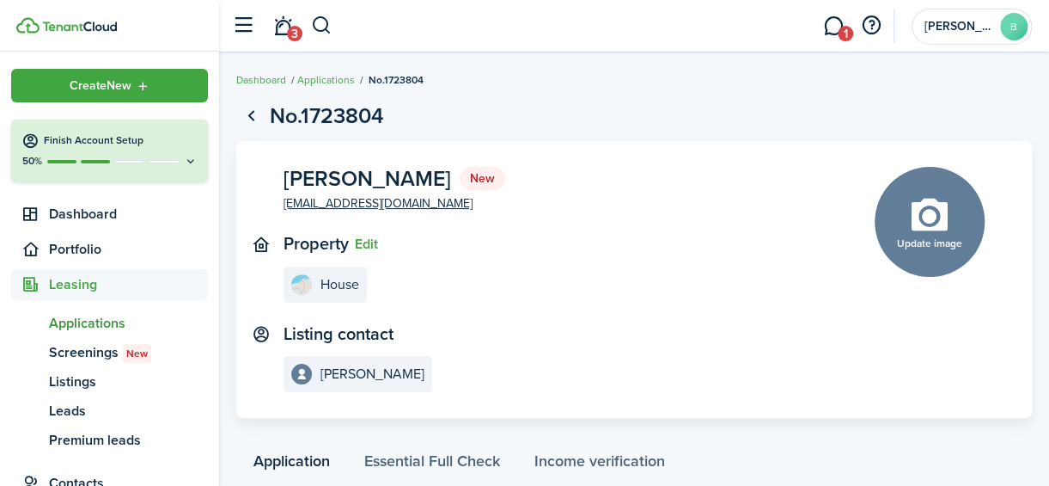
click at [827, 27] on link "1" at bounding box center [833, 26] width 33 height 44
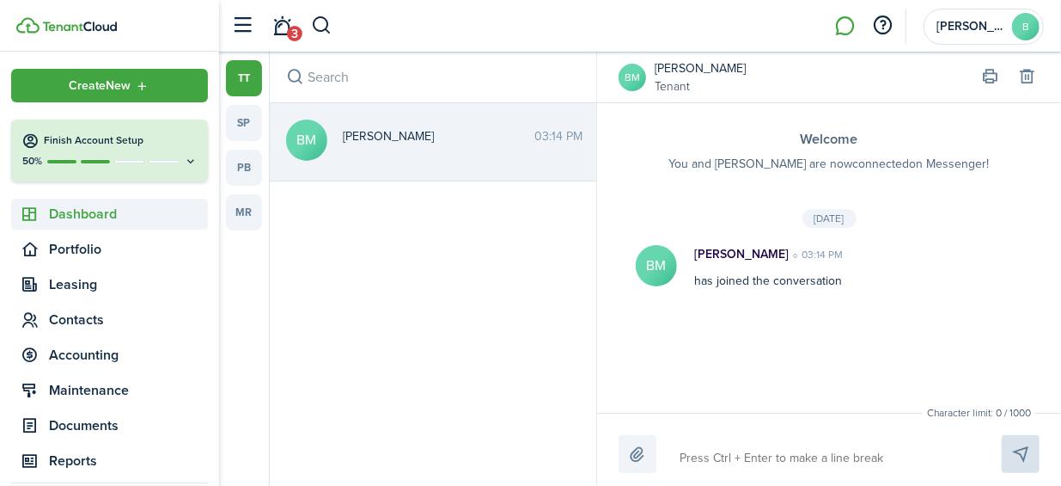
click at [101, 211] on span "Dashboard" at bounding box center [128, 214] width 159 height 21
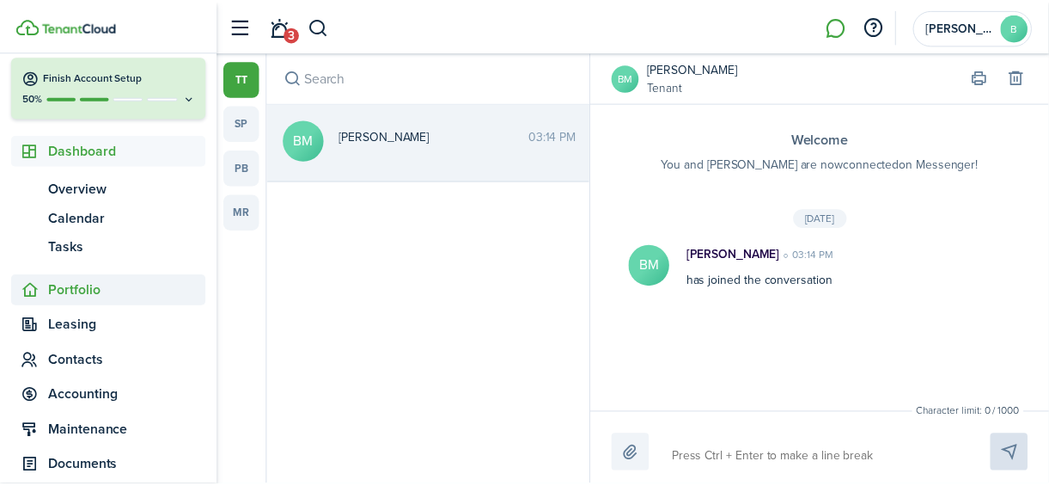
scroll to position [72, 0]
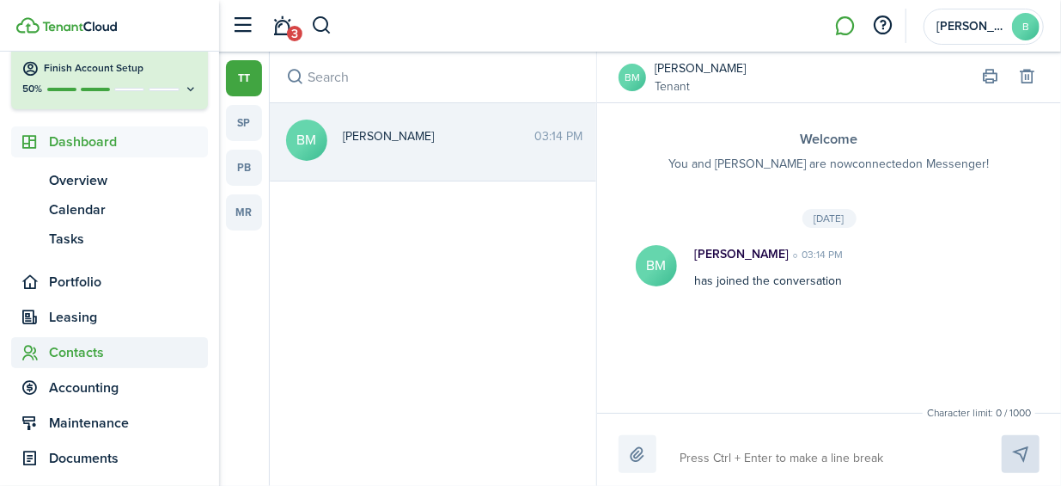
click at [90, 339] on span "Contacts" at bounding box center [109, 352] width 197 height 31
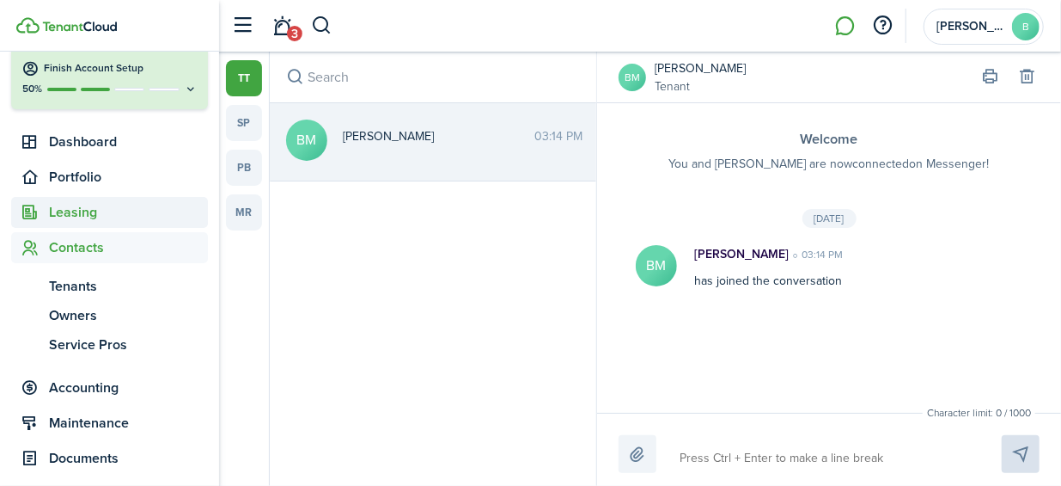
click at [107, 224] on span "Leasing" at bounding box center [109, 212] width 197 height 31
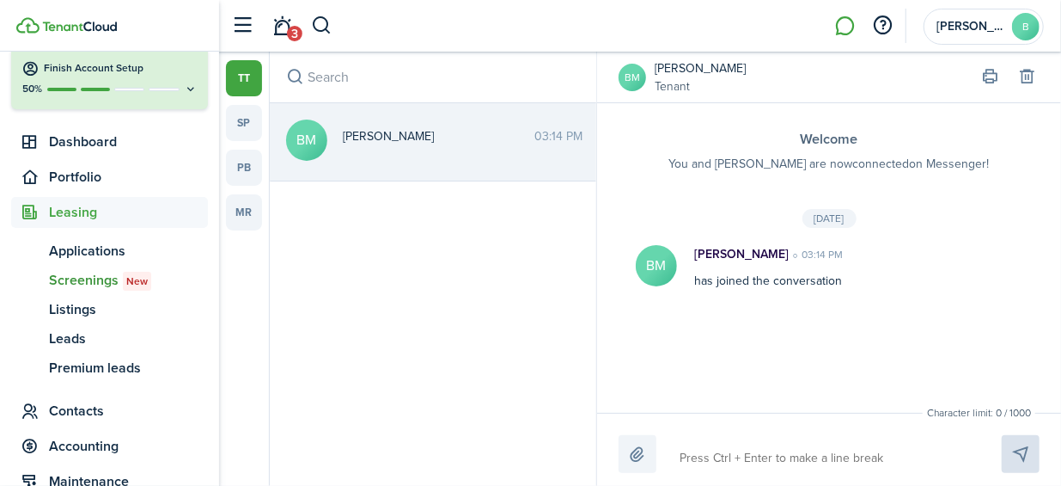
click at [97, 285] on span "Screenings New" at bounding box center [128, 280] width 159 height 21
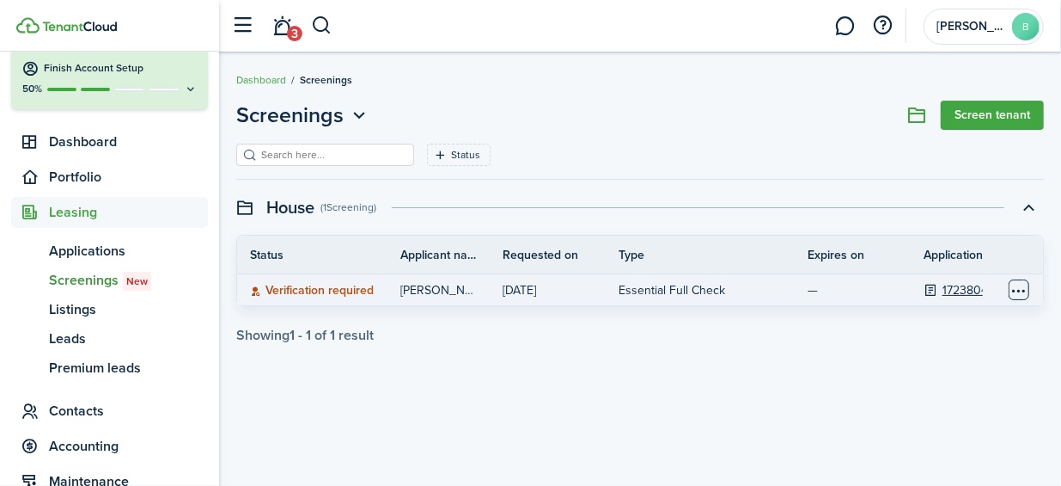
click at [1023, 290] on table-menu-btn-icon "Open menu" at bounding box center [1019, 289] width 21 height 21
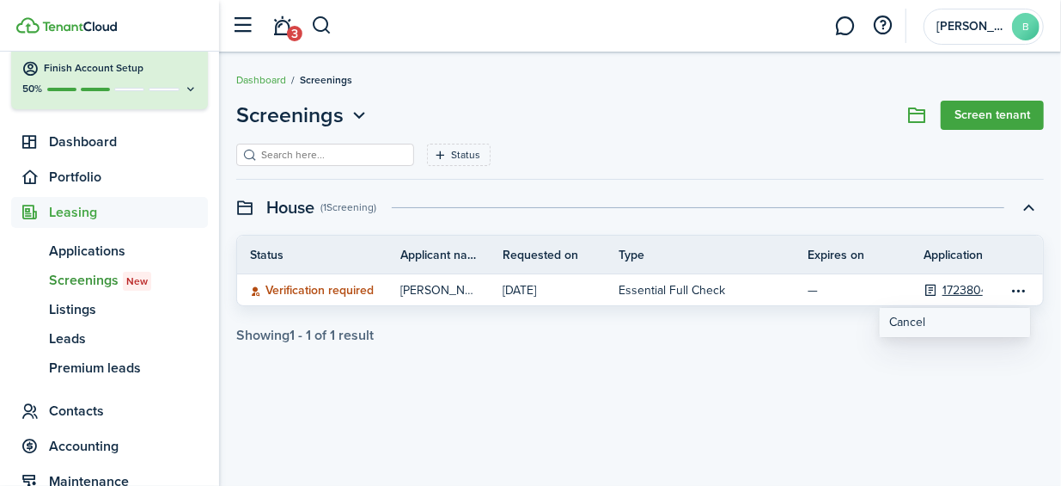
click at [938, 324] on button "Cancel" at bounding box center [955, 322] width 150 height 29
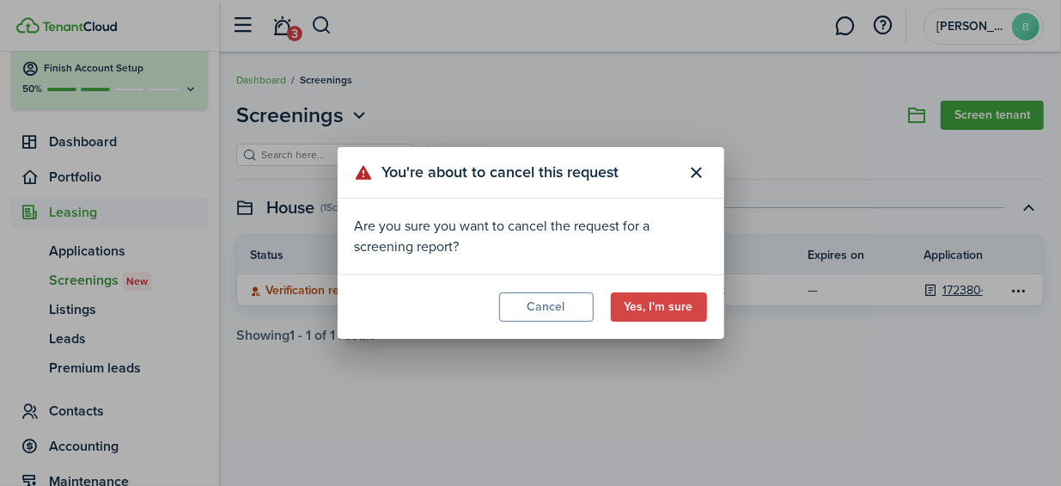
click at [639, 301] on button "Yes, I'm sure" at bounding box center [659, 306] width 96 height 29
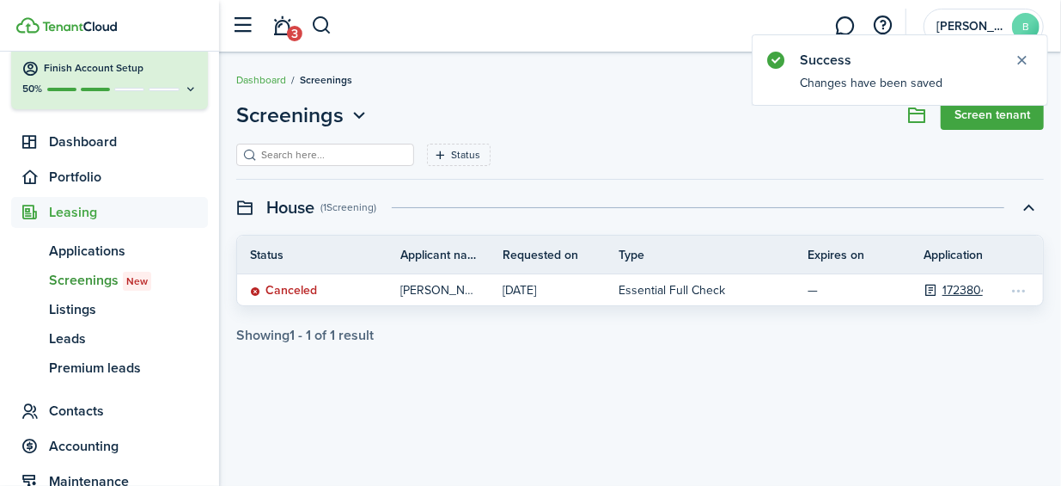
click at [1005, 113] on link "Screen tenant" at bounding box center [992, 115] width 103 height 29
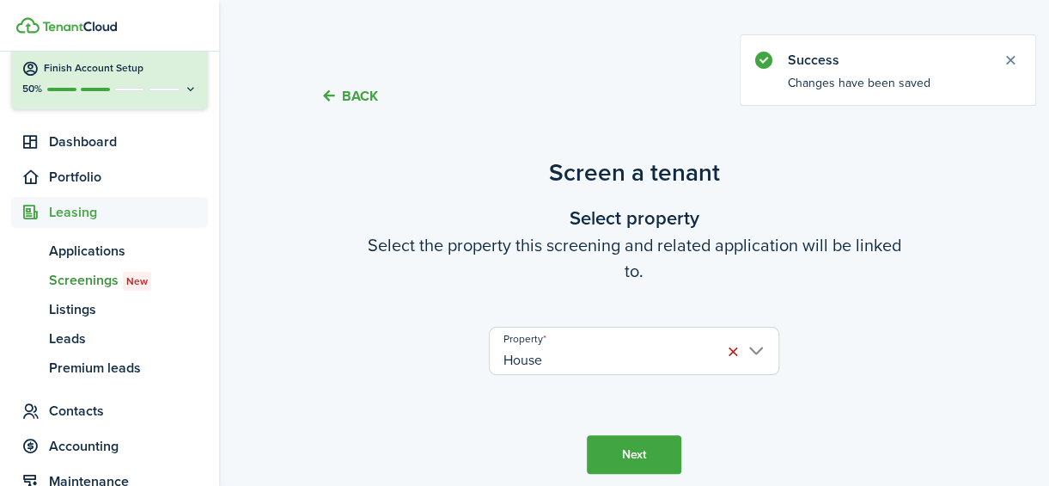
click at [605, 449] on button "Next" at bounding box center [634, 454] width 95 height 39
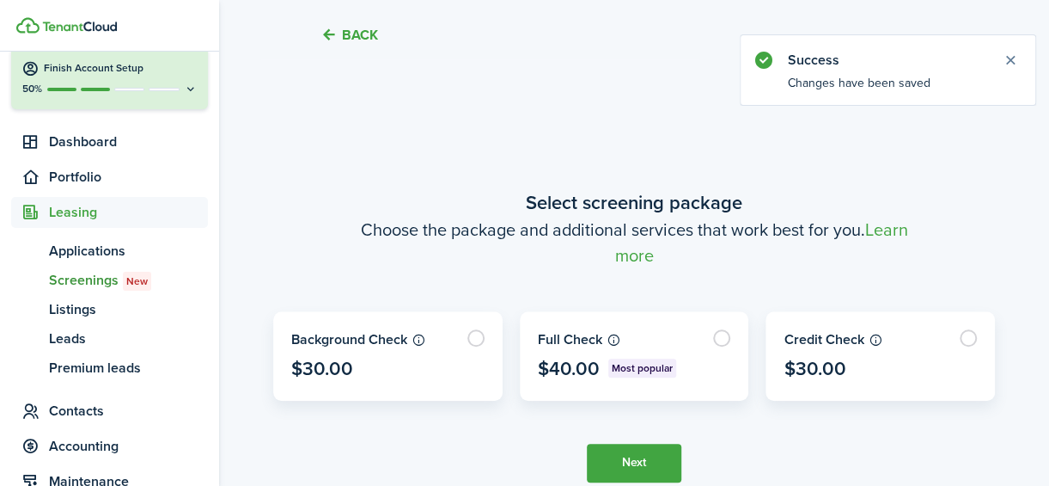
scroll to position [440, 0]
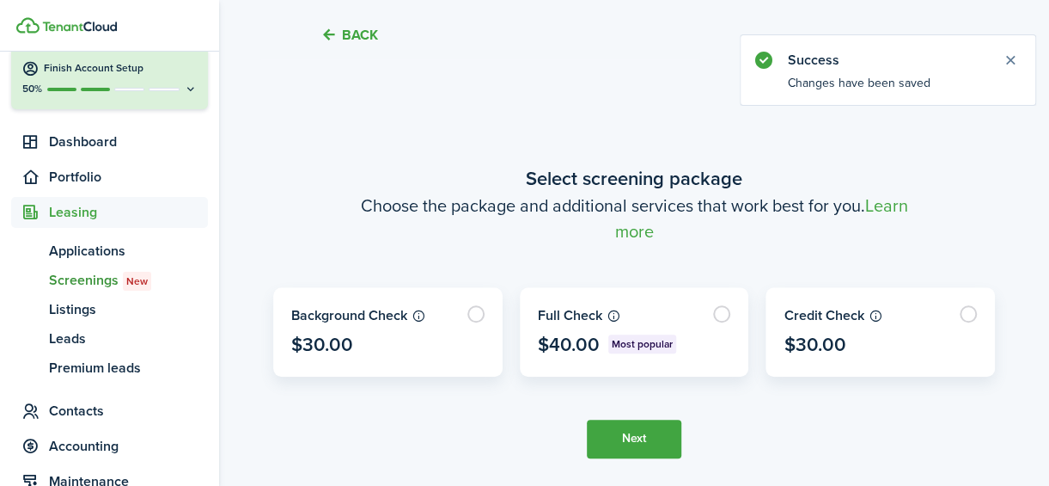
click at [645, 455] on button "Next" at bounding box center [634, 438] width 95 height 39
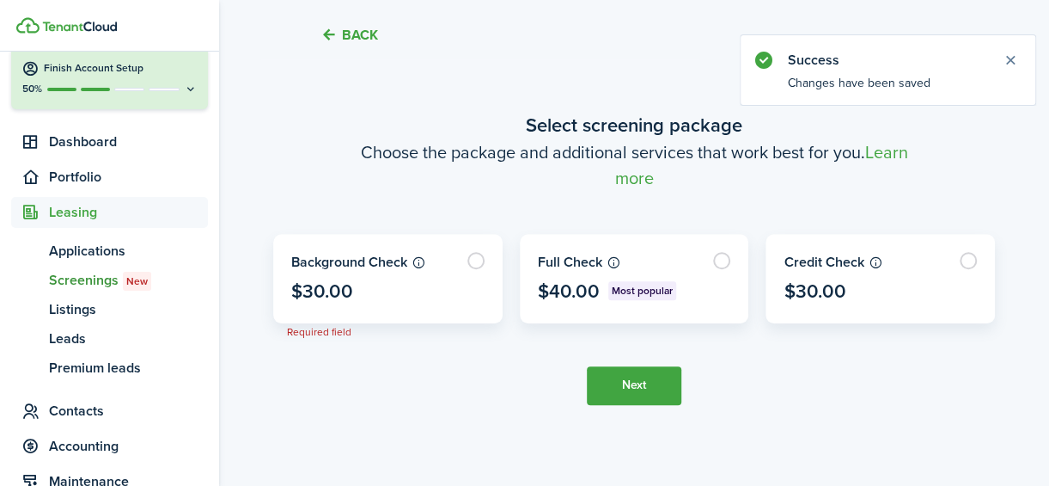
scroll to position [529, 0]
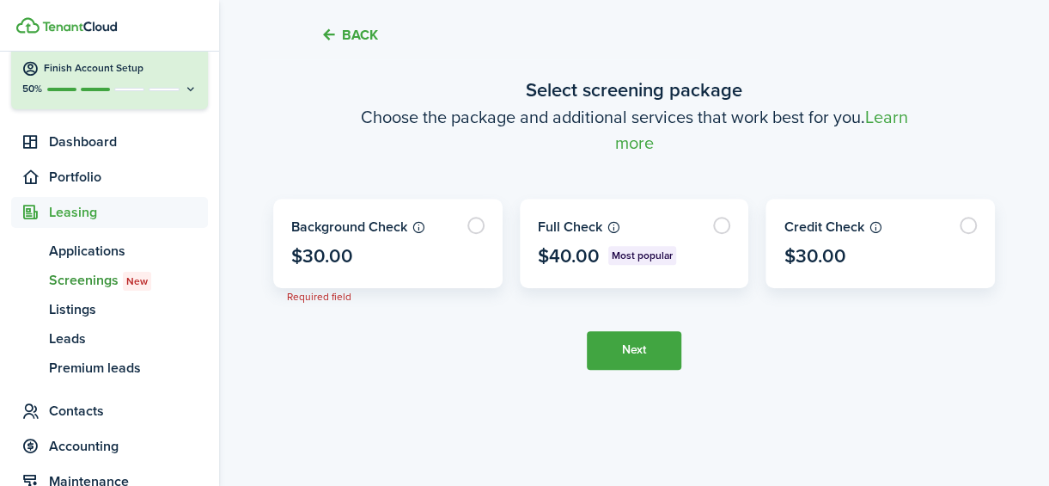
click at [368, 35] on button "Back" at bounding box center [350, 35] width 58 height 18
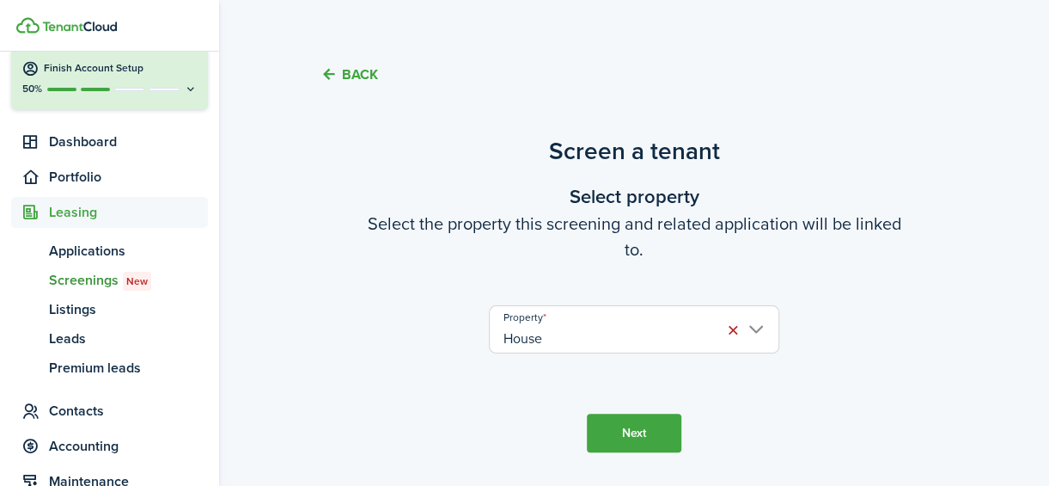
scroll to position [0, 0]
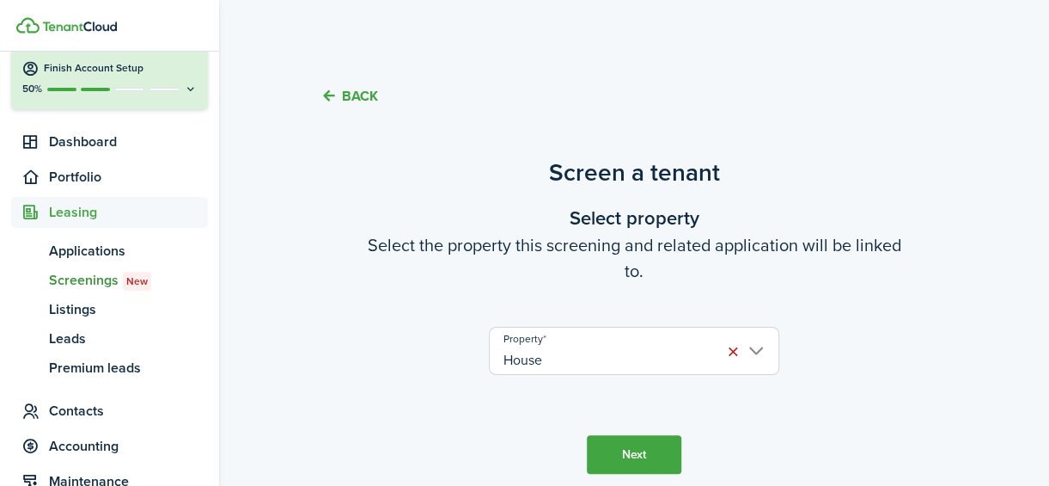
click at [347, 97] on button "Back" at bounding box center [350, 96] width 58 height 18
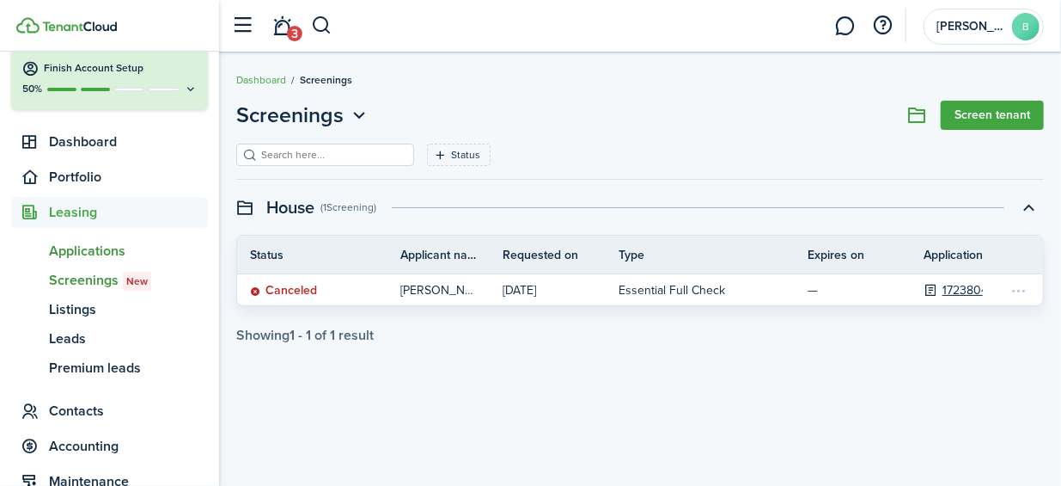
click at [116, 254] on span "Applications" at bounding box center [128, 251] width 159 height 21
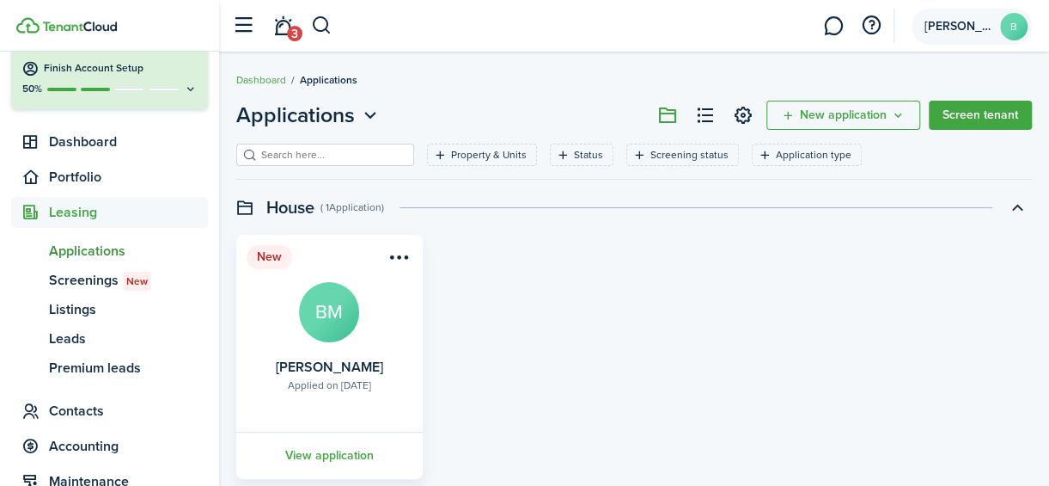
click at [1018, 34] on avatar-text "B" at bounding box center [1013, 26] width 27 height 27
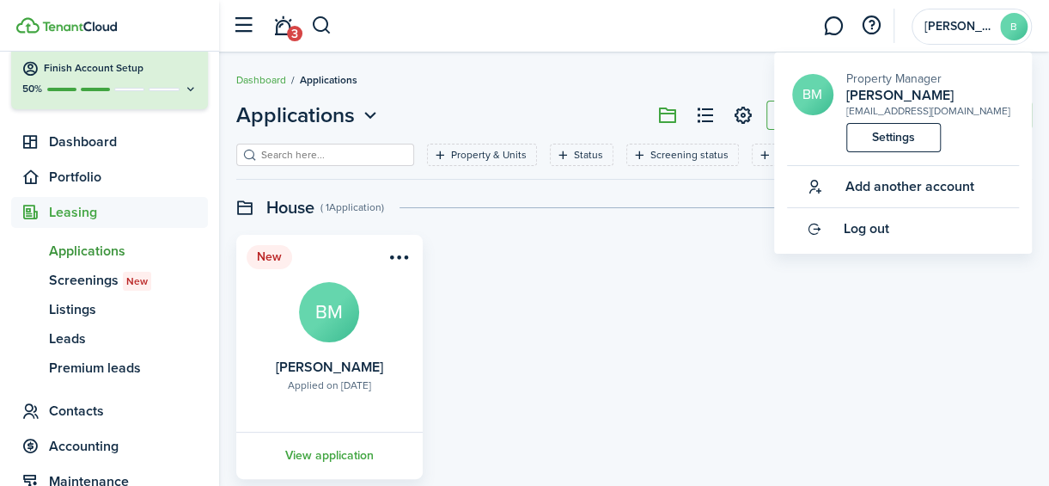
click at [895, 149] on link "Settings" at bounding box center [893, 137] width 95 height 29
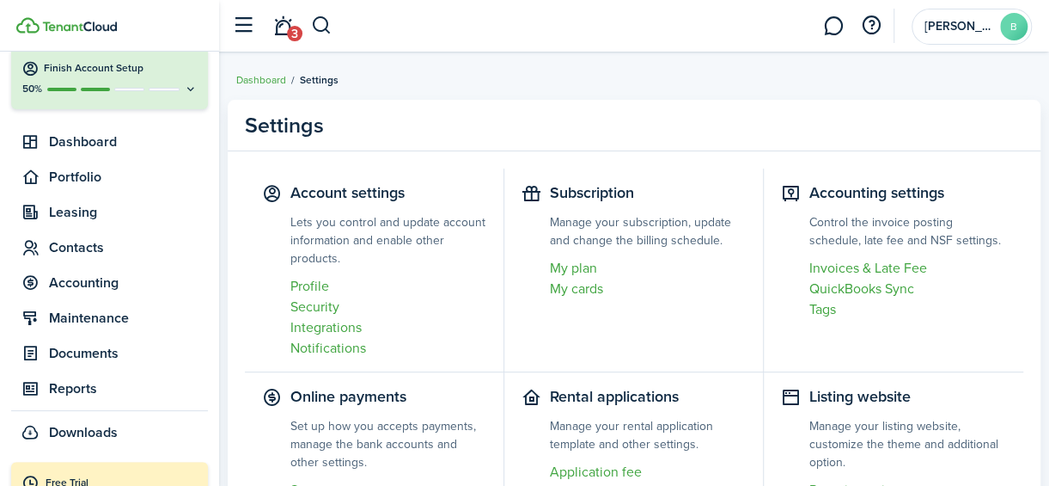
click at [325, 303] on link "Security" at bounding box center [388, 306] width 196 height 21
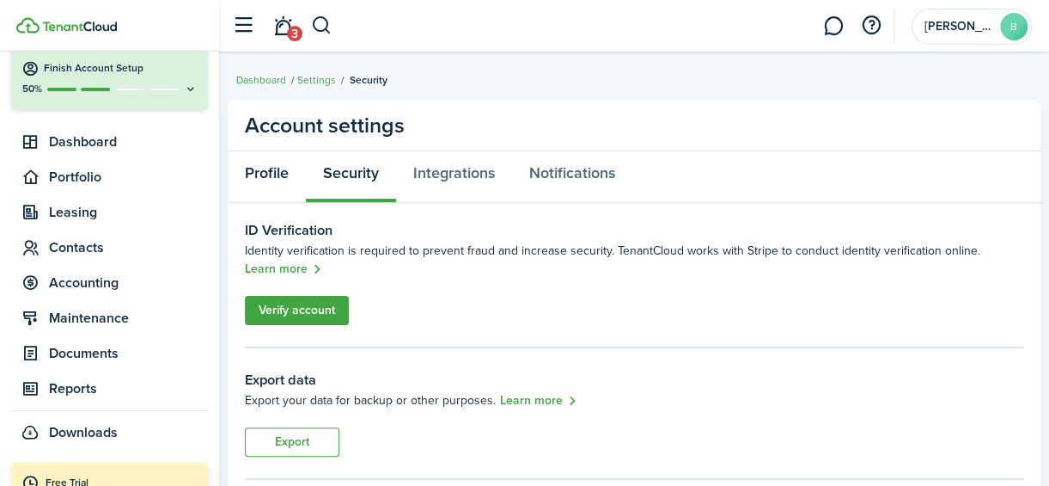
click at [261, 163] on link "Profile" at bounding box center [267, 177] width 78 height 52
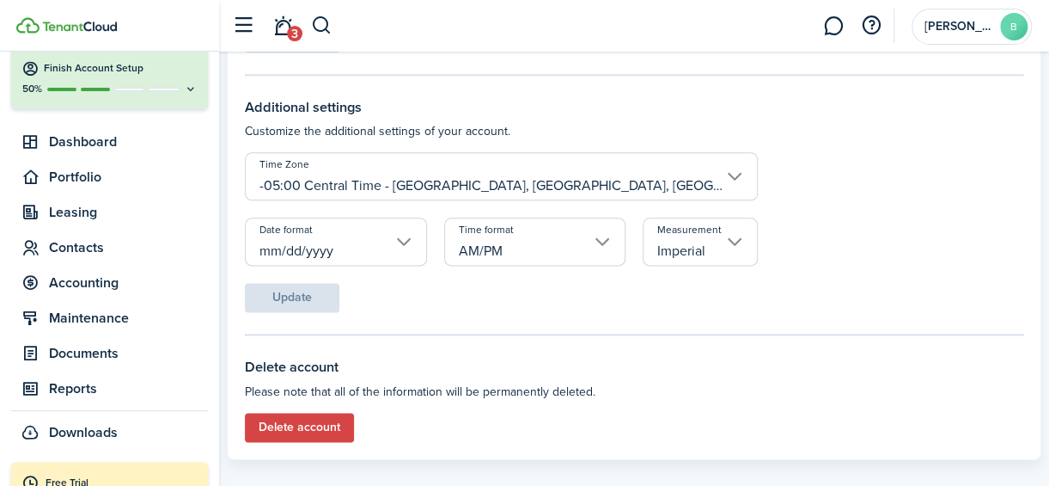
scroll to position [953, 0]
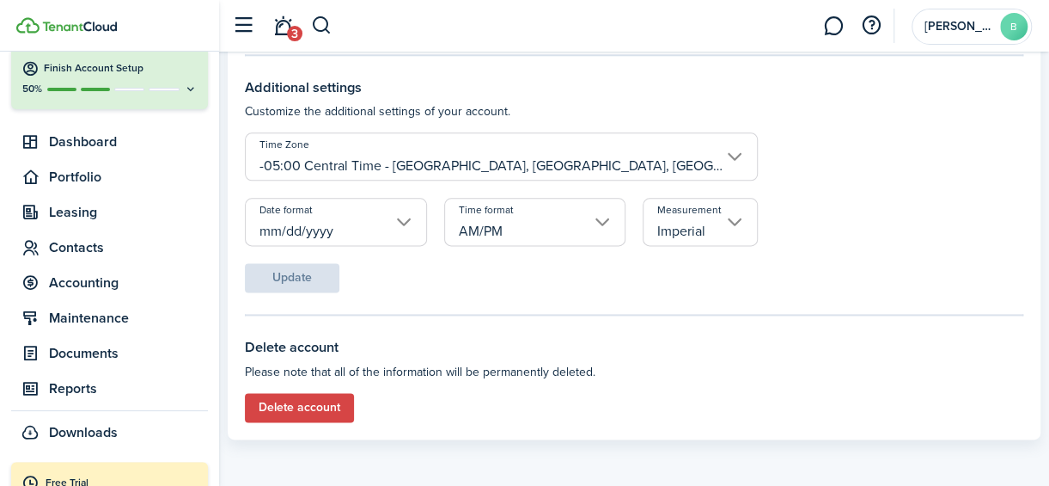
click at [340, 399] on button "Delete account" at bounding box center [299, 407] width 109 height 29
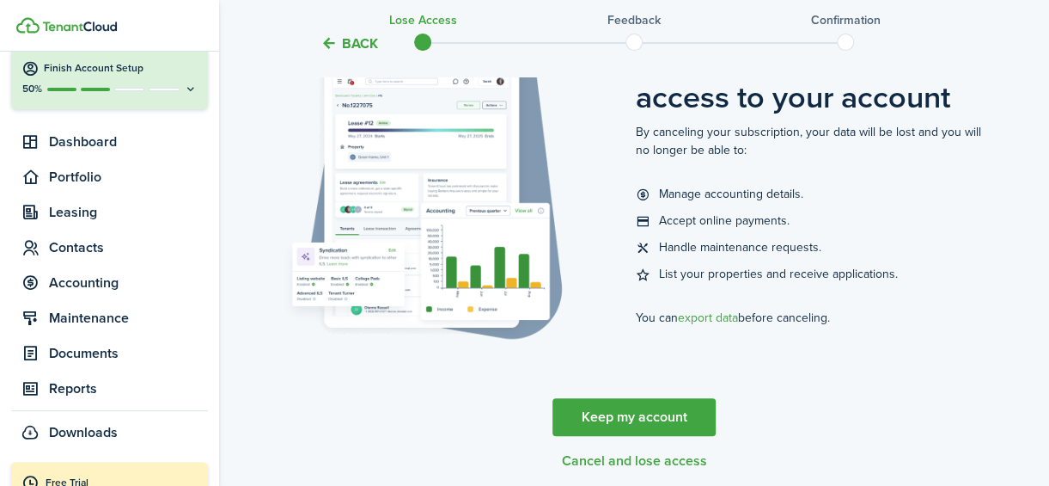
scroll to position [170, 0]
click at [579, 456] on button "Cancel and lose access" at bounding box center [634, 460] width 145 height 15
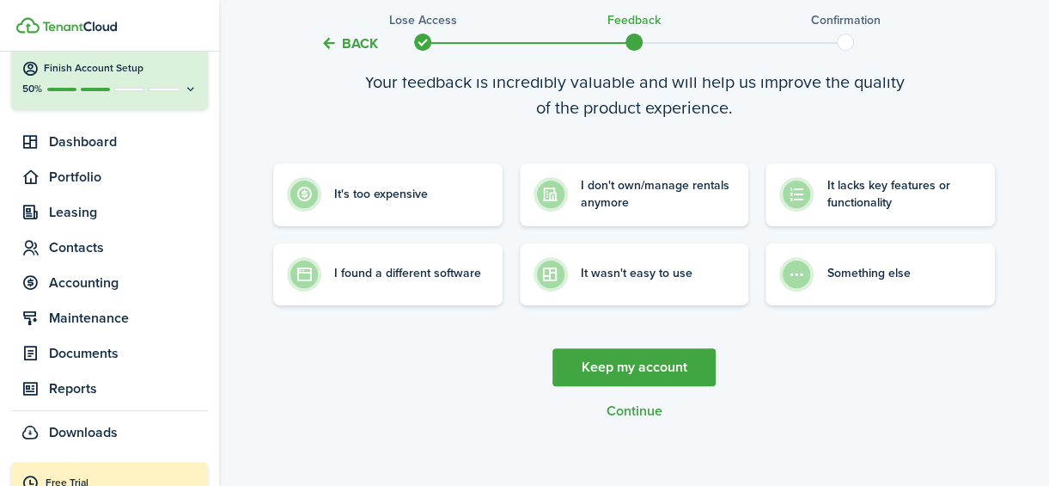
scroll to position [132, 0]
click at [467, 212] on label "It's too expensive" at bounding box center [387, 189] width 229 height 63
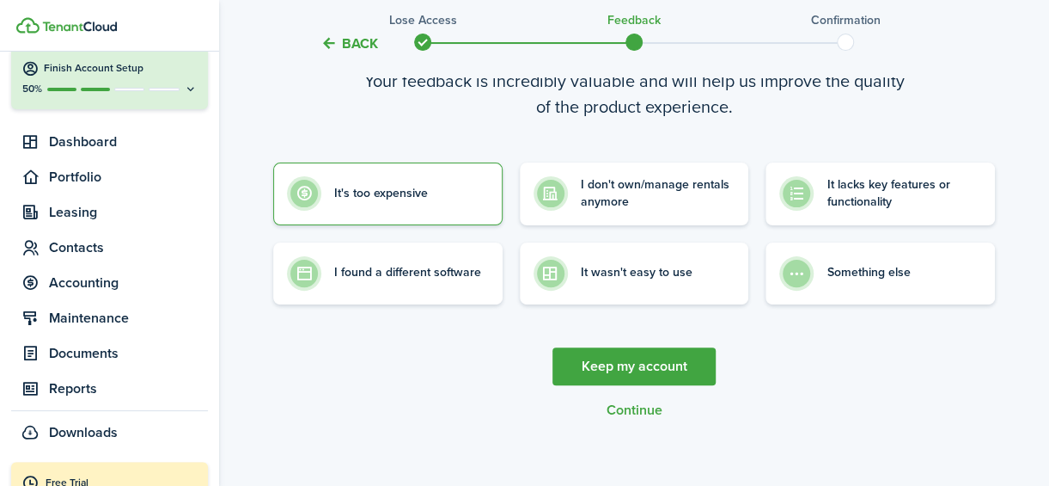
radio input "true"
click at [609, 357] on link "Keep my account" at bounding box center [634, 366] width 163 height 38
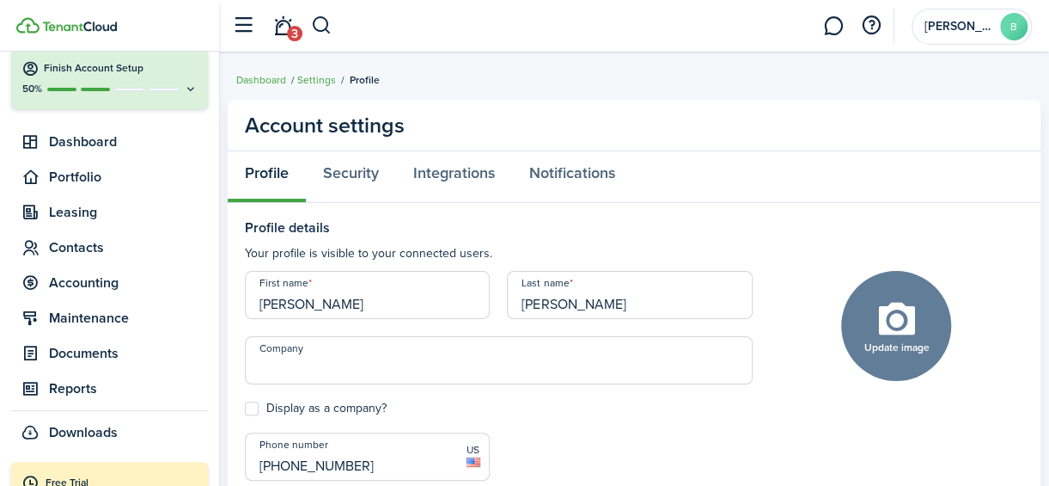
scroll to position [953, 0]
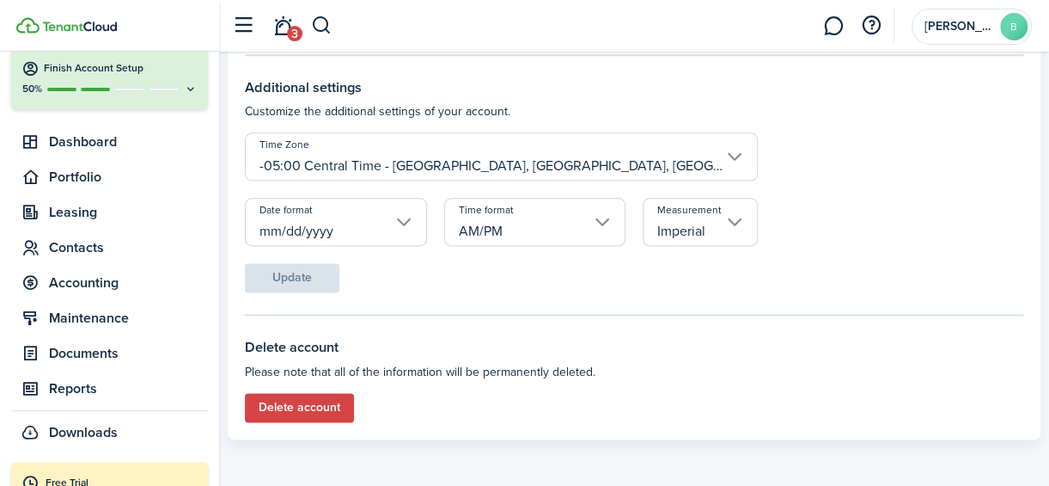
click at [294, 417] on button "Delete account" at bounding box center [299, 407] width 109 height 29
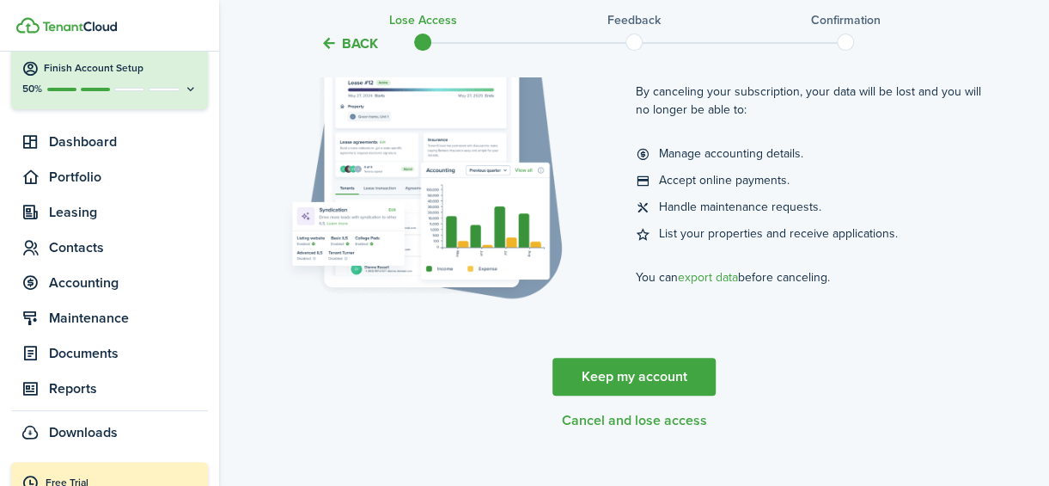
scroll to position [219, 0]
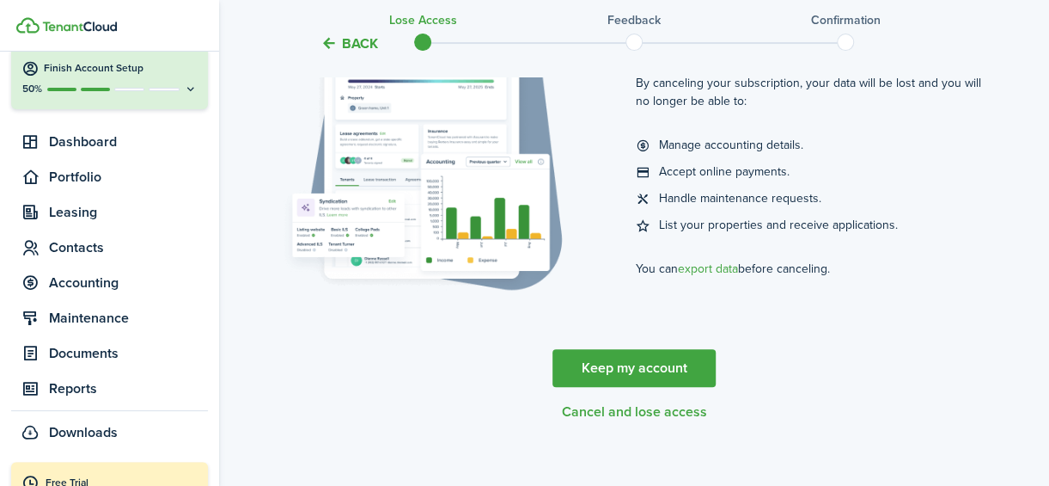
click at [625, 408] on button "Cancel and lose access" at bounding box center [634, 411] width 145 height 15
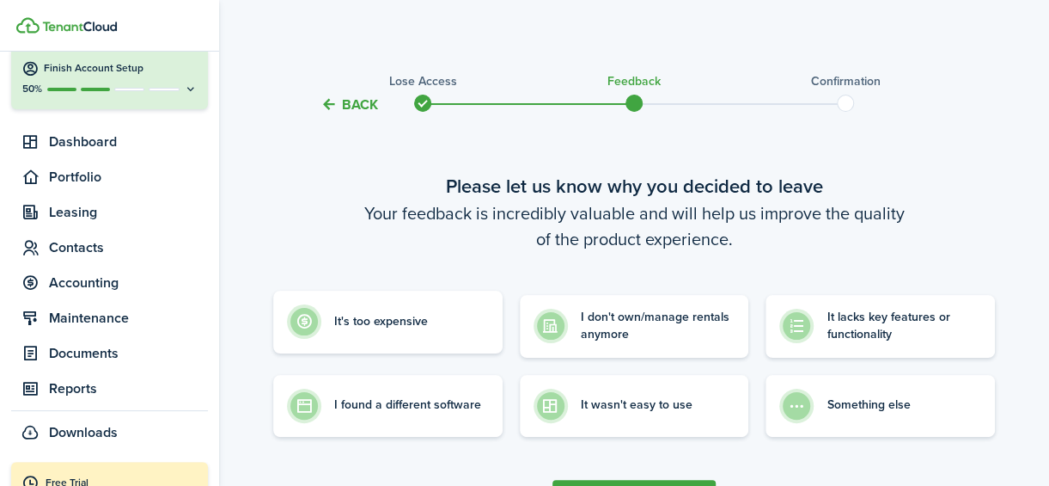
click at [419, 302] on label "It's too expensive" at bounding box center [387, 321] width 229 height 63
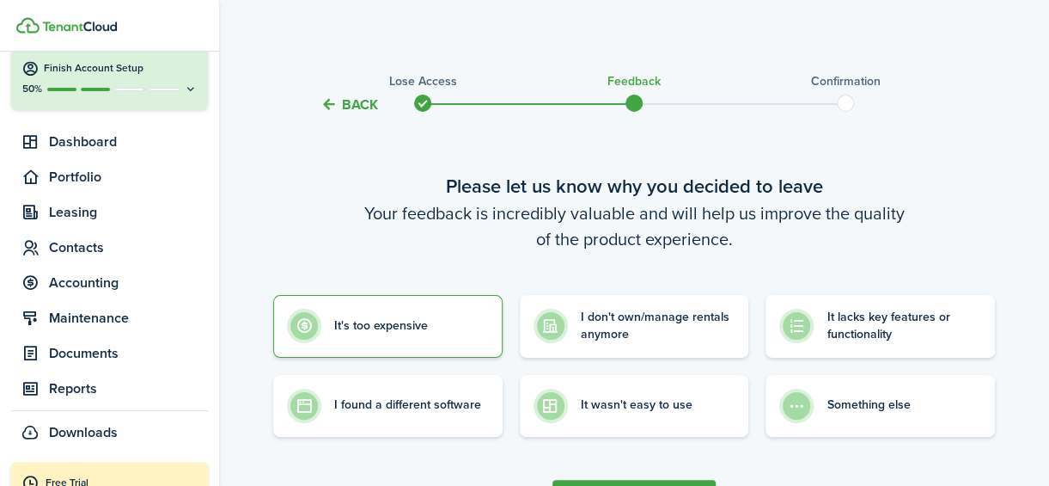
radio input "true"
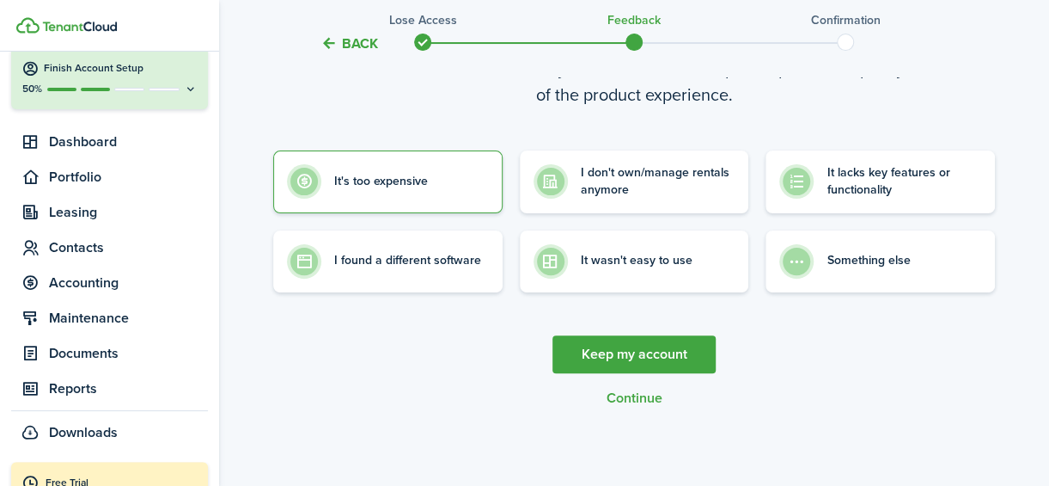
click at [638, 396] on button "Continue" at bounding box center [635, 397] width 56 height 15
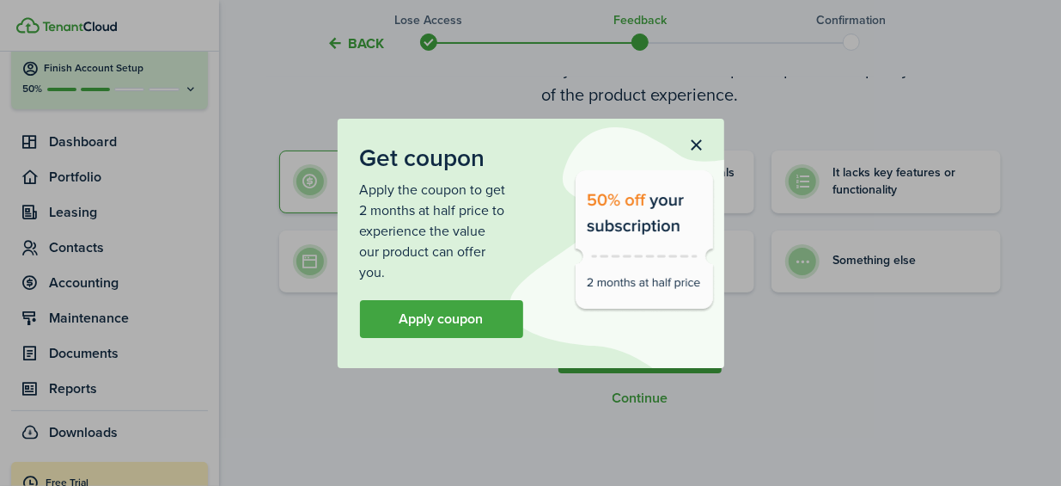
click at [689, 142] on button "button" at bounding box center [696, 145] width 29 height 29
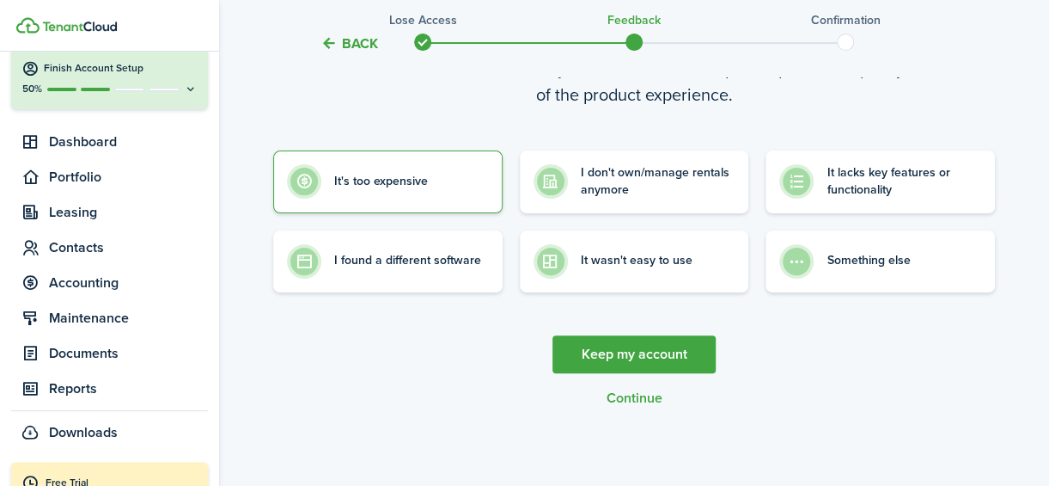
click at [626, 398] on button "Continue" at bounding box center [635, 397] width 56 height 15
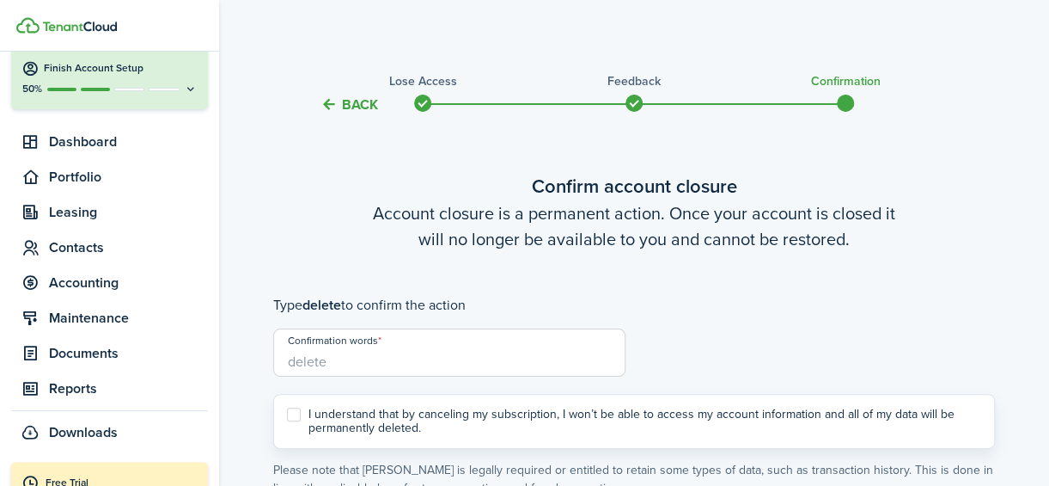
scroll to position [135, 0]
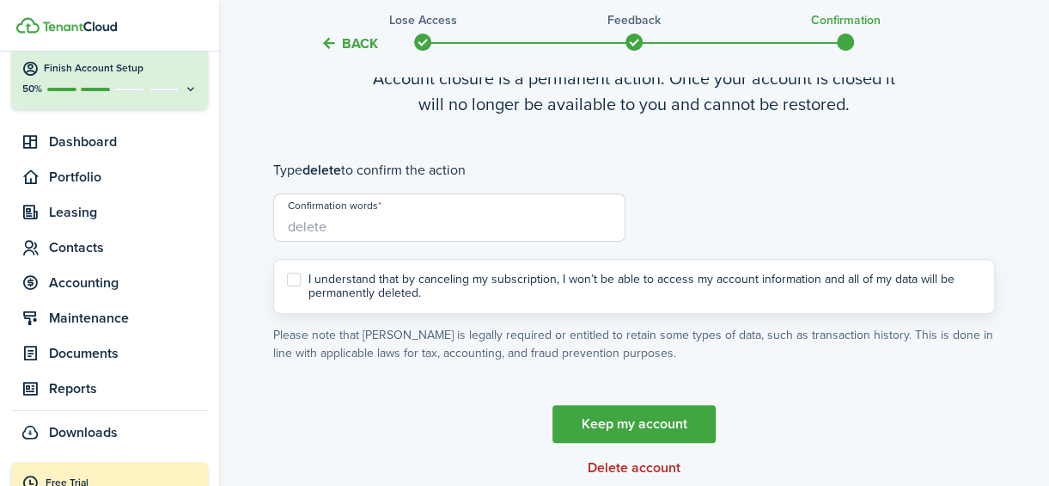
click at [294, 285] on label "I understand that by canceling my subscription, I won’t be able to access my ac…" at bounding box center [634, 285] width 694 height 27
click at [287, 285] on input "I understand that by canceling my subscription, I won’t be able to access my ac…" at bounding box center [286, 285] width 1 height 1
checkbox input "true"
click at [324, 222] on input "Confirmation words" at bounding box center [449, 217] width 352 height 48
type input "delete"
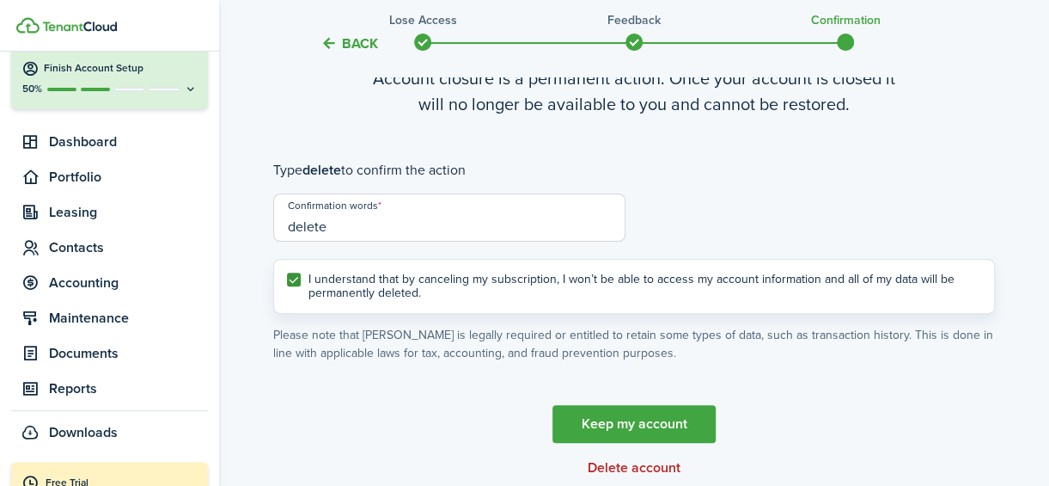
click at [592, 412] on link "Keep my account" at bounding box center [634, 424] width 163 height 38
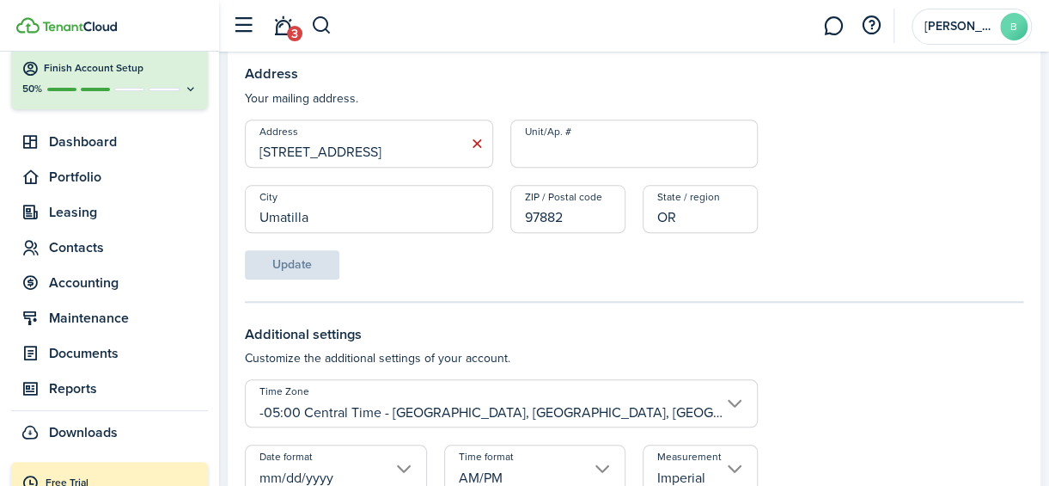
scroll to position [953, 0]
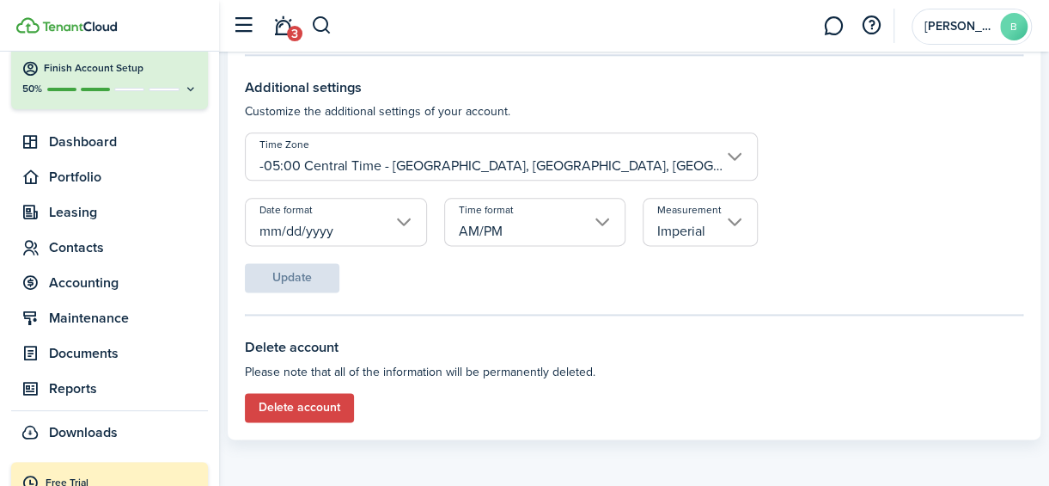
click at [300, 413] on button "Delete account" at bounding box center [299, 407] width 109 height 29
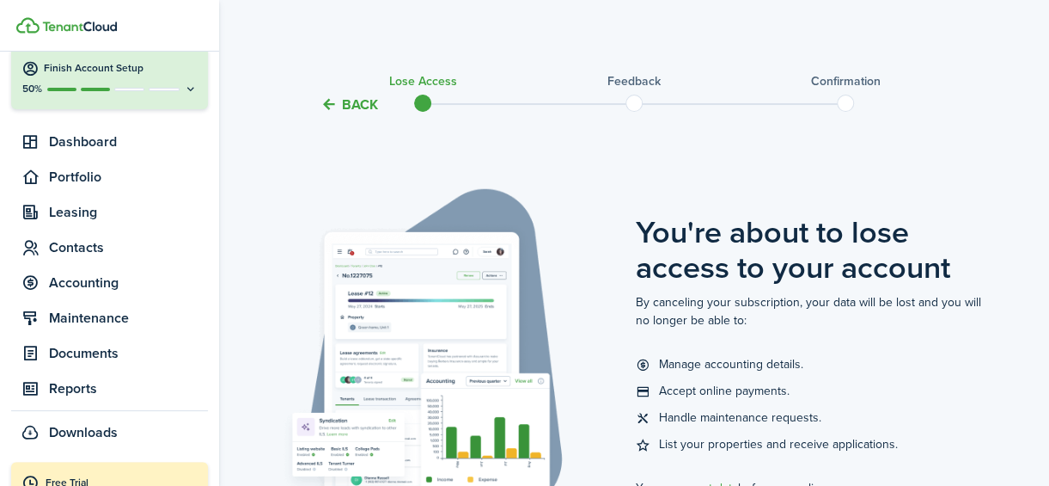
scroll to position [234, 0]
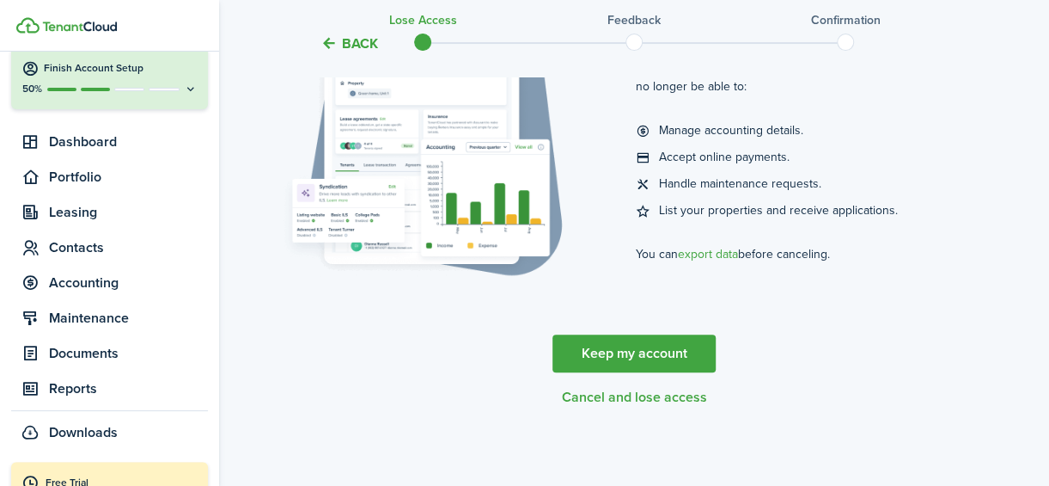
click at [661, 406] on tc-wizard-step "You're about to lose access to your account By canceling your subscription, you…" at bounding box center [634, 171] width 722 height 535
click at [650, 401] on button "Cancel and lose access" at bounding box center [634, 396] width 145 height 15
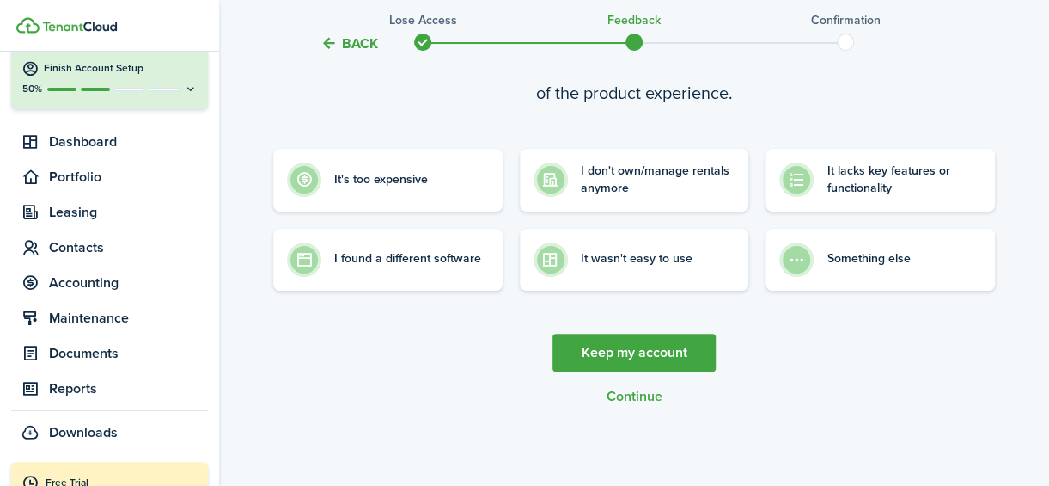
scroll to position [0, 0]
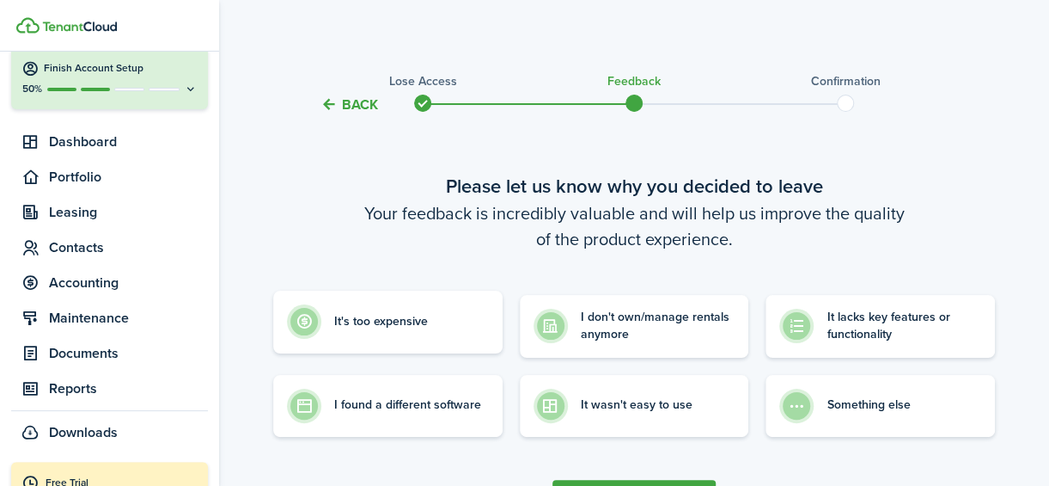
click at [396, 321] on control-radio-card-description "It's too expensive" at bounding box center [381, 321] width 94 height 17
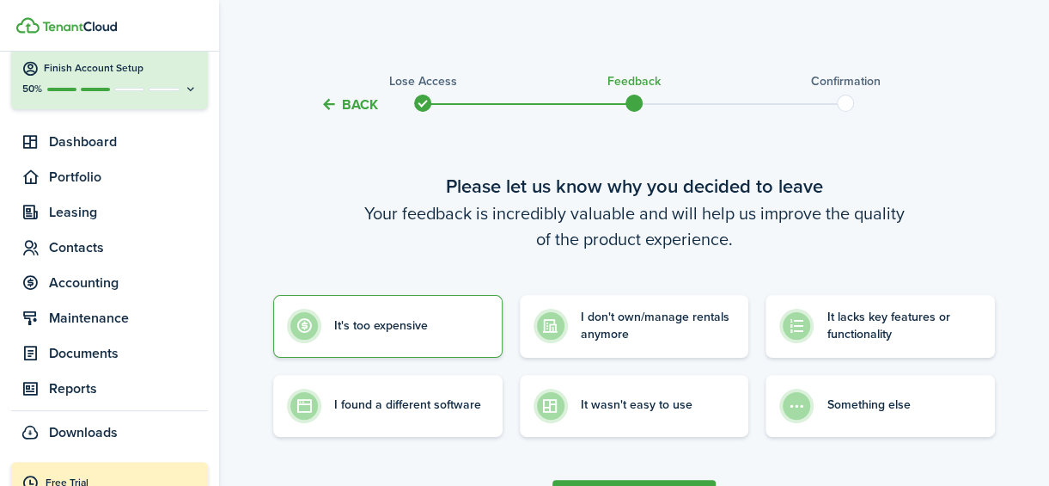
radio input "true"
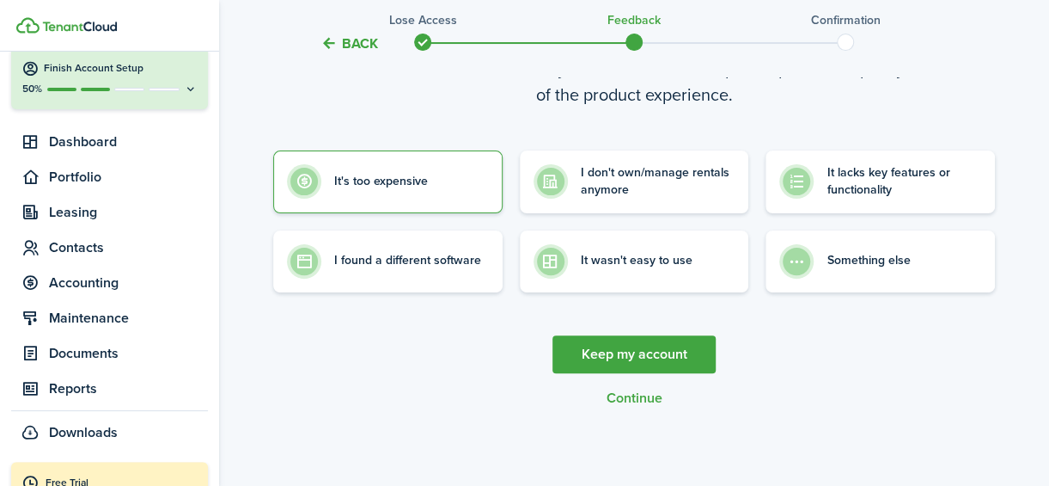
click at [596, 398] on cancel-wizard-actions "Keep my account Continue" at bounding box center [634, 370] width 722 height 70
click at [609, 400] on button "Continue" at bounding box center [635, 397] width 56 height 15
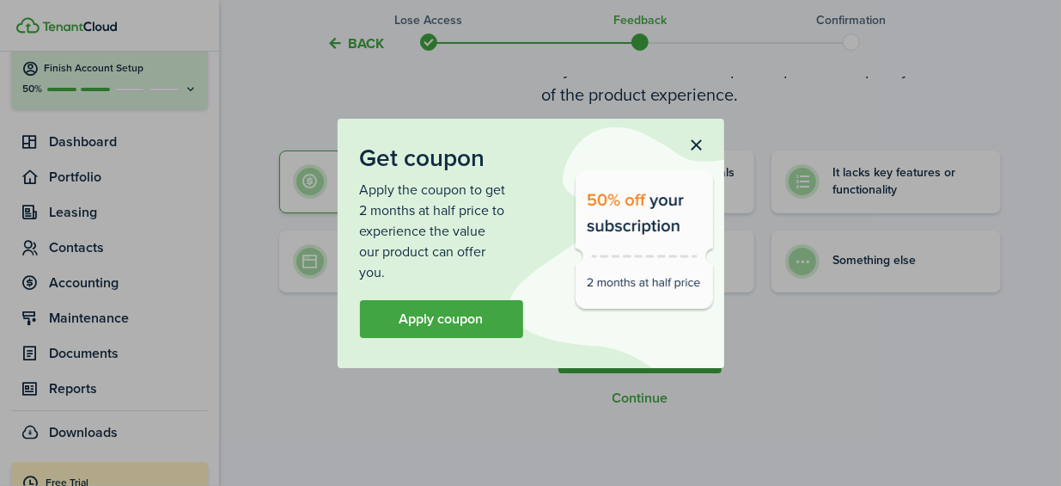
click at [589, 395] on div "Get coupon Apply the coupon to get 2 months at half price to experience the val…" at bounding box center [530, 243] width 1061 height 486
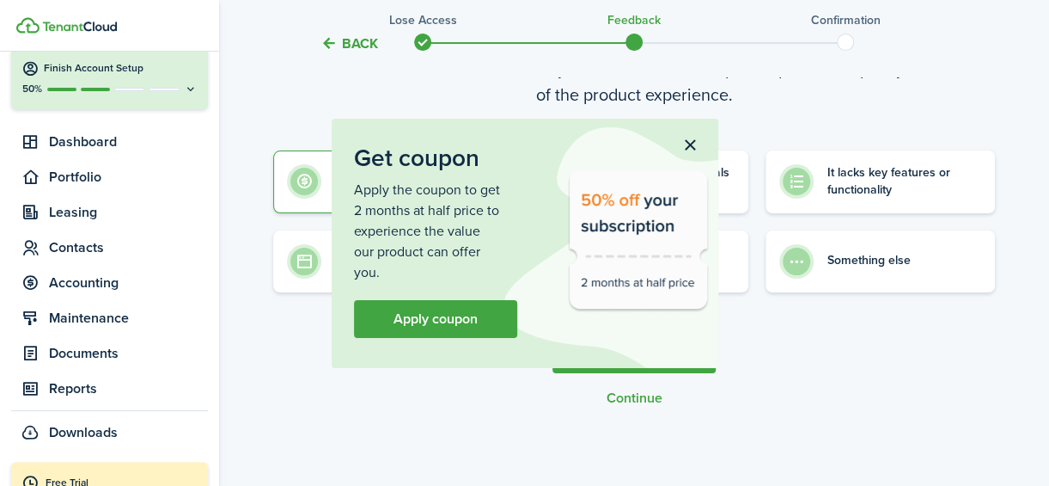
click at [626, 396] on button "Continue" at bounding box center [635, 397] width 56 height 15
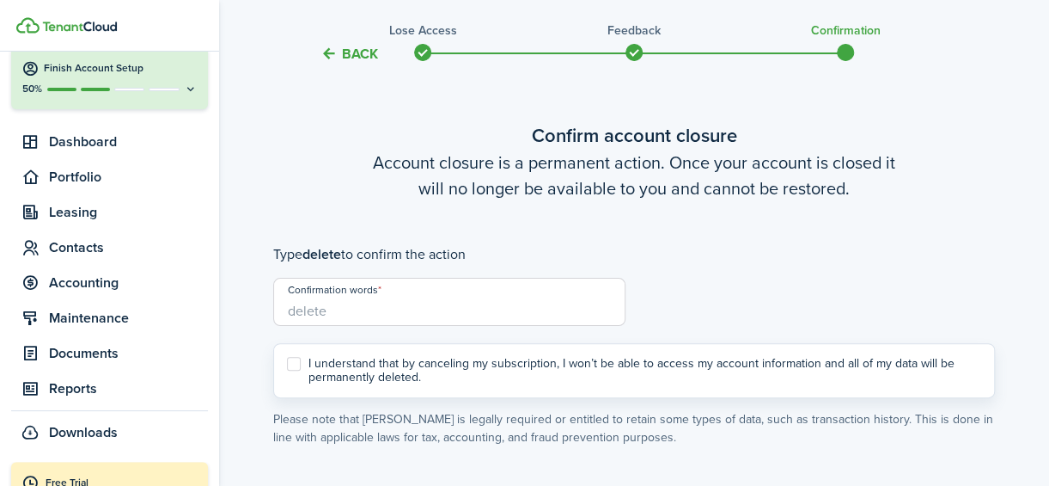
scroll to position [52, 0]
click at [437, 322] on input "Confirmation words" at bounding box center [449, 301] width 352 height 48
type input "delete"
click at [291, 364] on label "I understand that by canceling my subscription, I won’t be able to access my ac…" at bounding box center [634, 369] width 694 height 27
click at [287, 369] on input "I understand that by canceling my subscription, I won’t be able to access my ac…" at bounding box center [286, 369] width 1 height 1
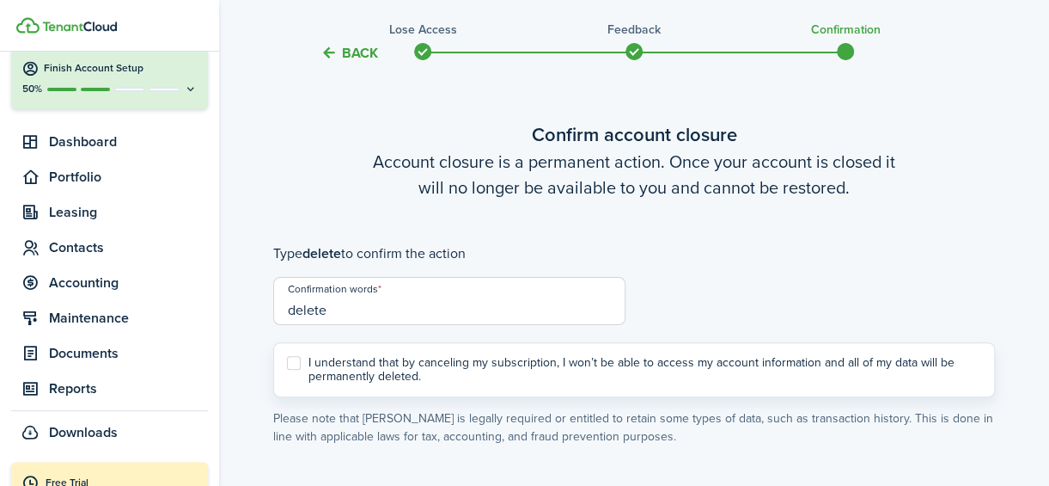
checkbox input "true"
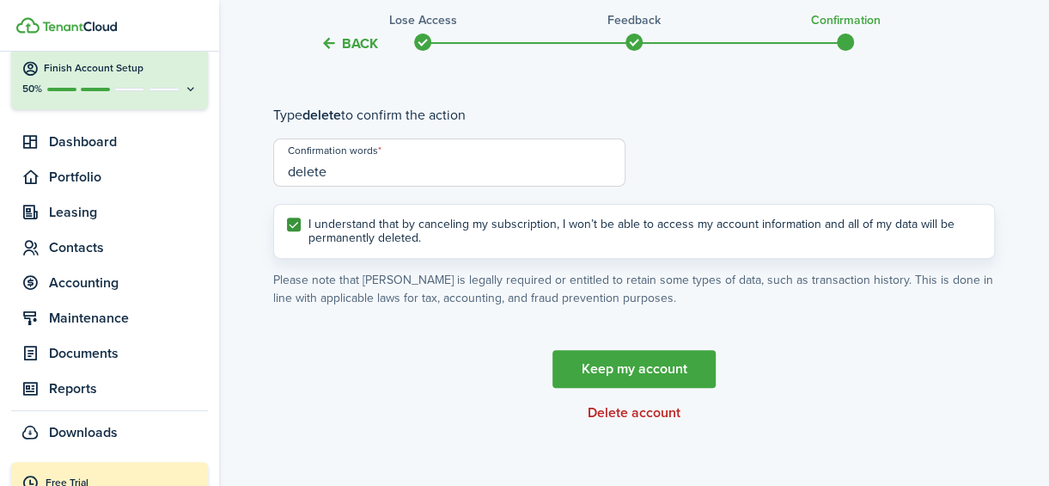
scroll to position [205, 0]
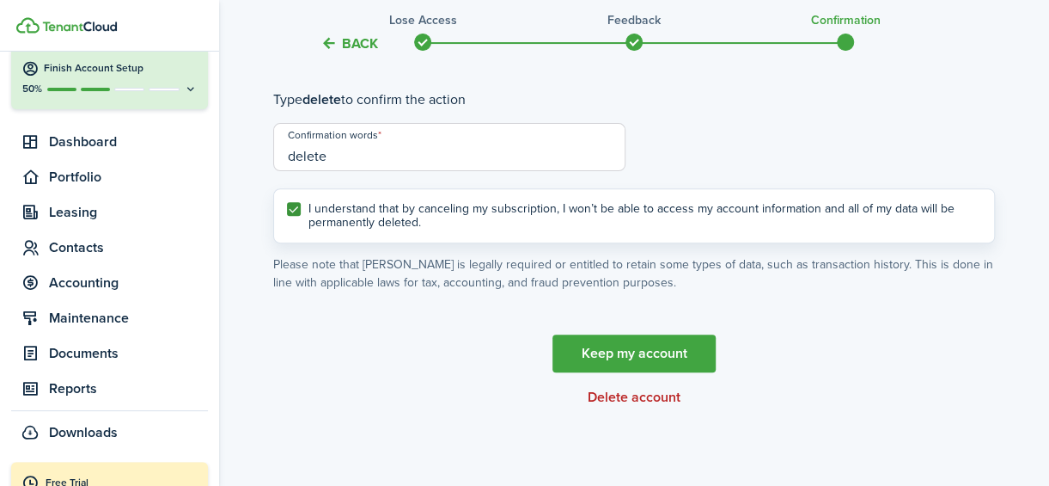
click at [629, 396] on button "Delete account" at bounding box center [634, 396] width 93 height 15
